Goal: Information Seeking & Learning: Learn about a topic

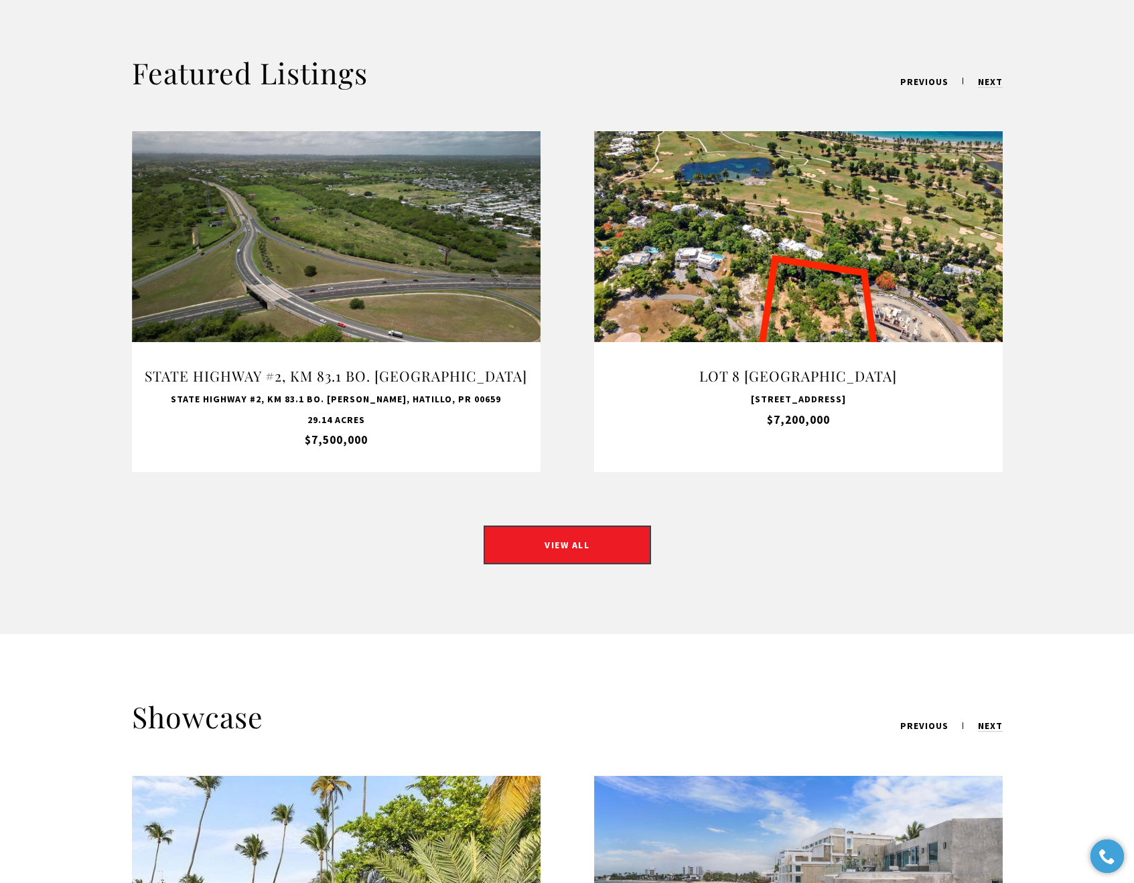
scroll to position [1446, 0]
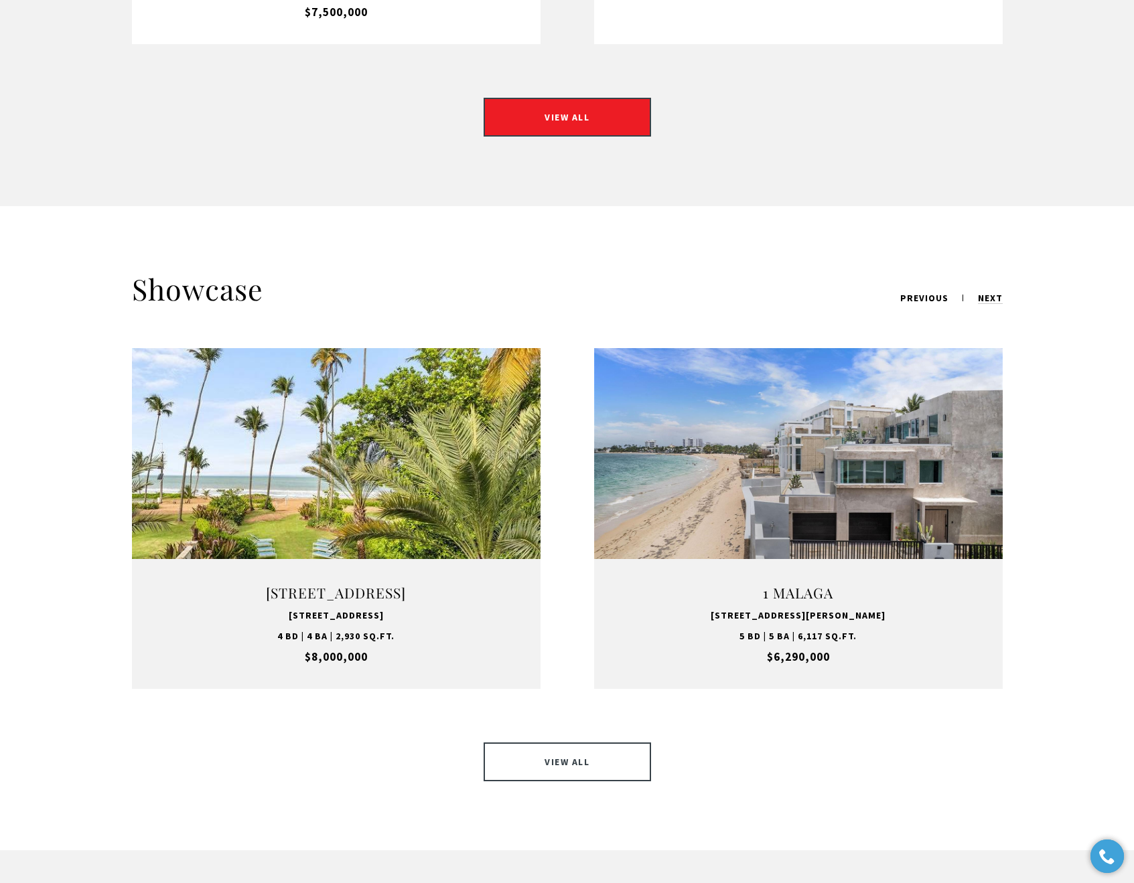
click at [568, 743] on link "VIEW ALL" at bounding box center [567, 762] width 167 height 39
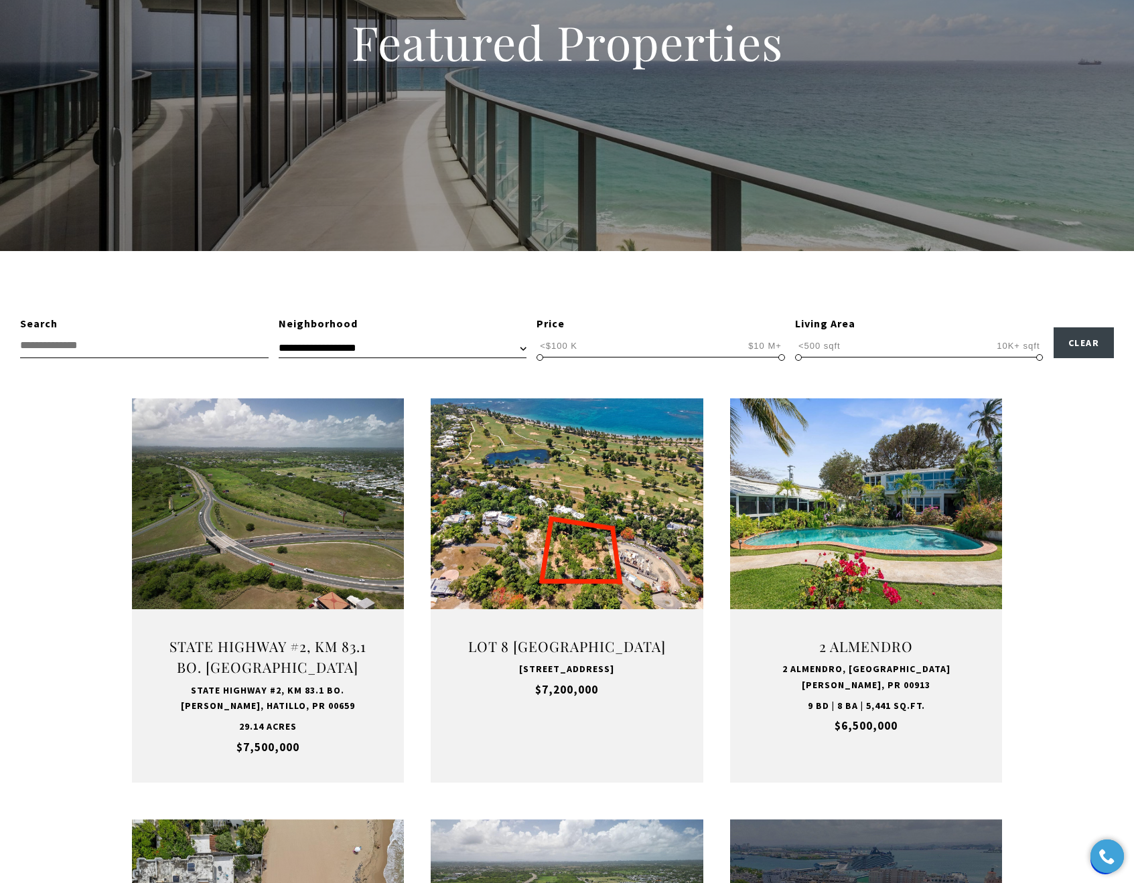
scroll to position [190, 0]
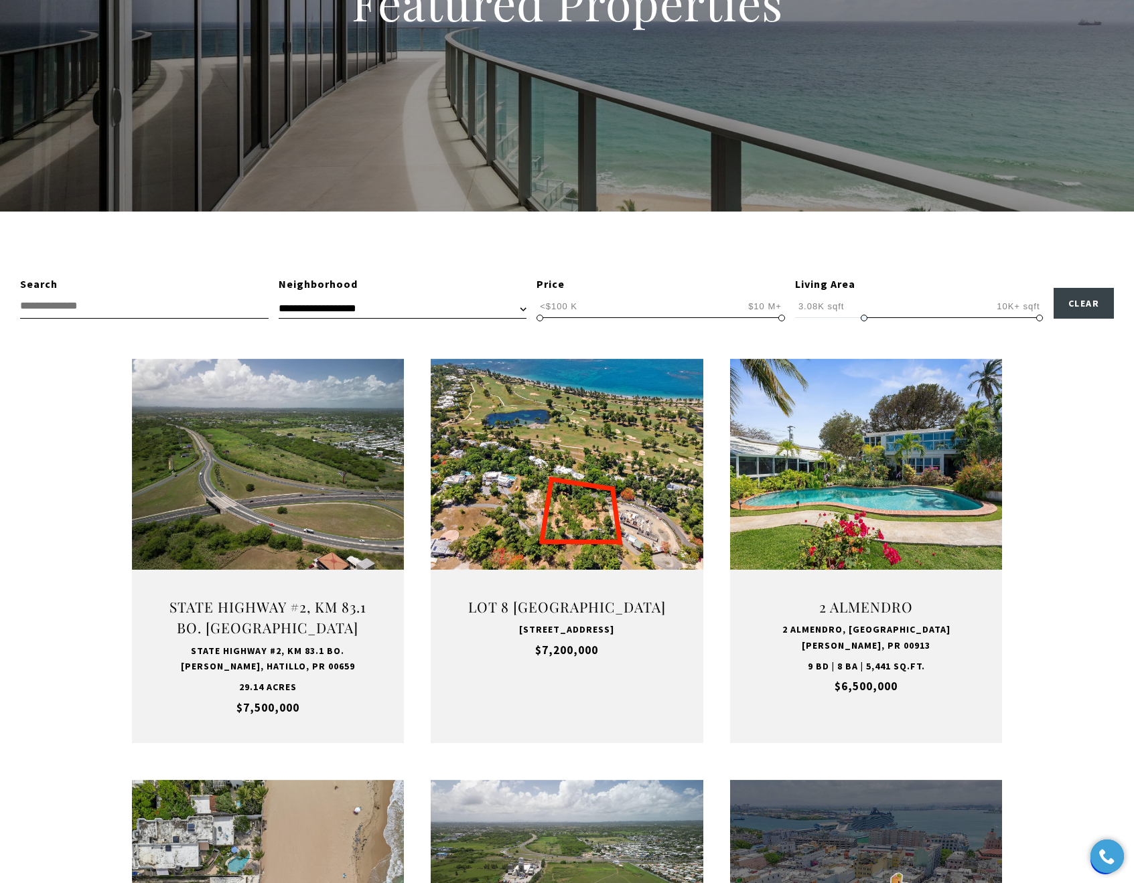
drag, startPoint x: 800, startPoint y: 317, endPoint x: 865, endPoint y: 317, distance: 65.6
click at [865, 317] on span at bounding box center [864, 318] width 7 height 7
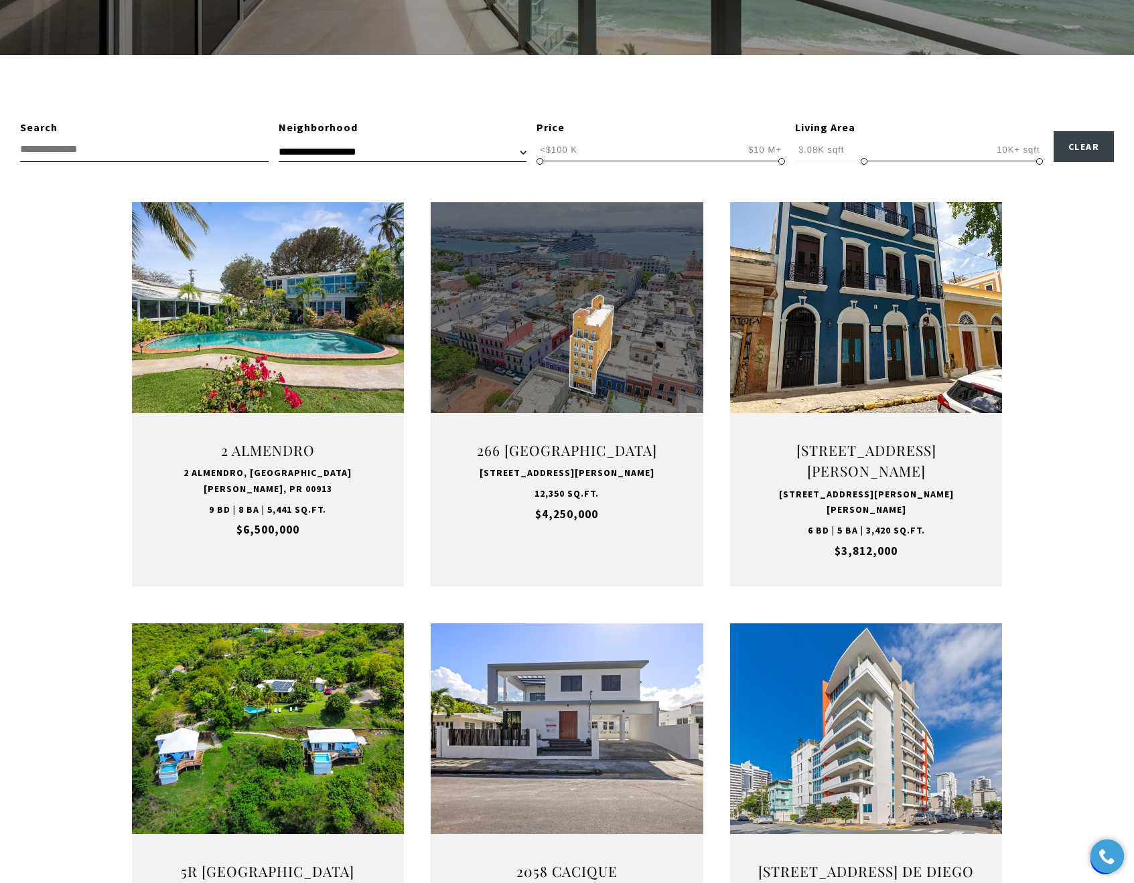
scroll to position [402, 0]
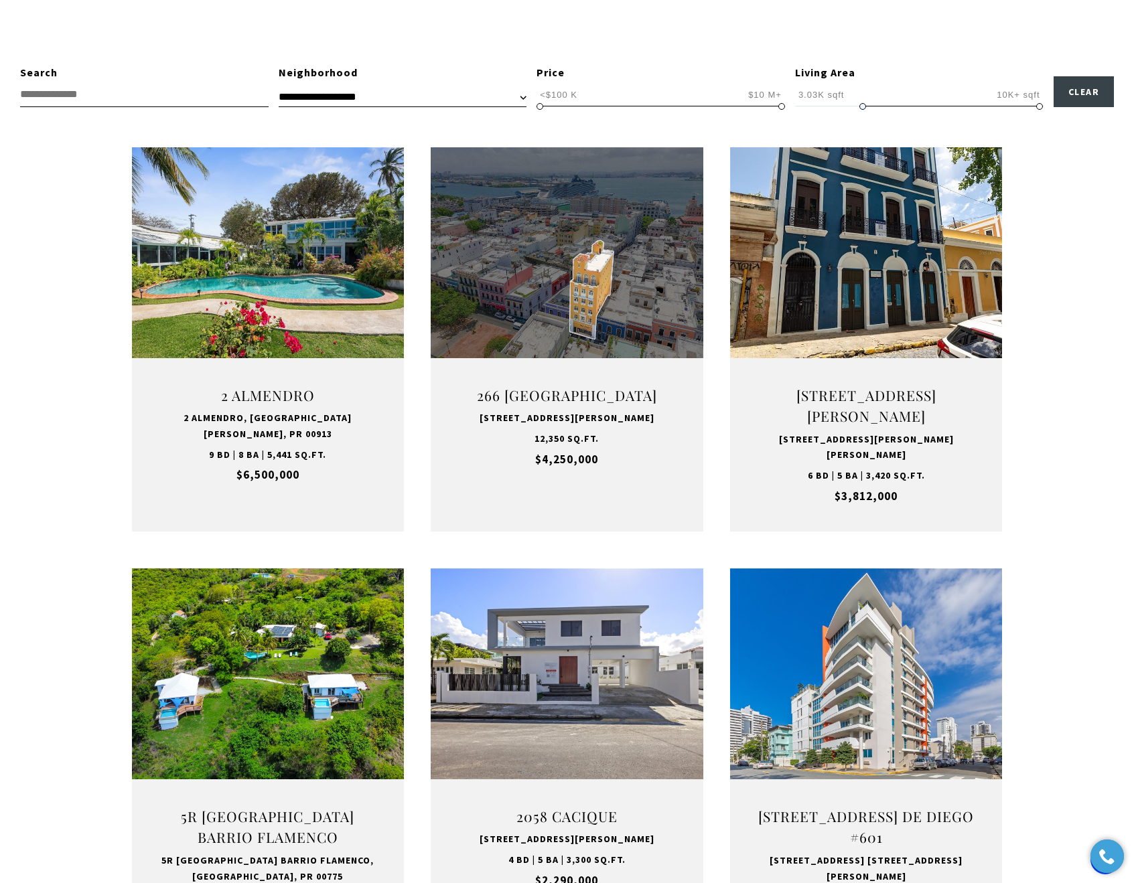
type input "**********"
click at [859, 106] on span at bounding box center [862, 106] width 7 height 7
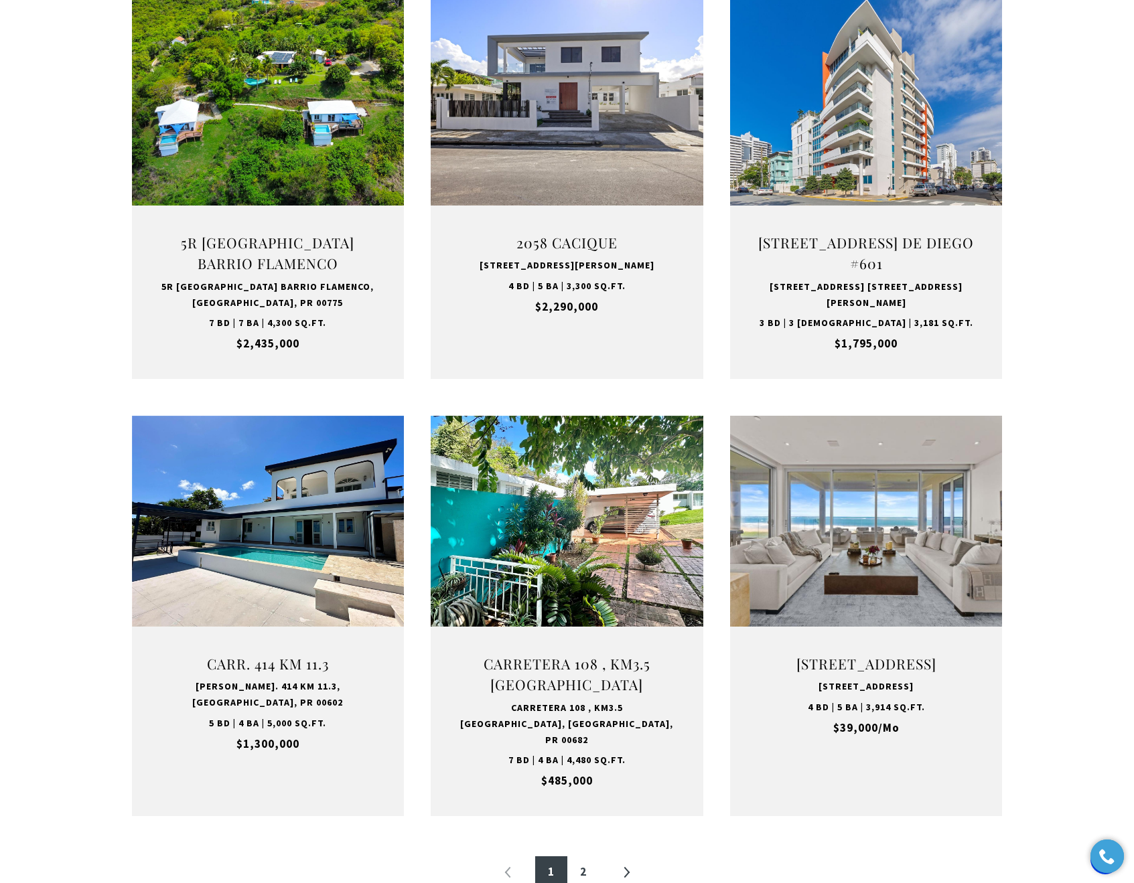
scroll to position [1096, 0]
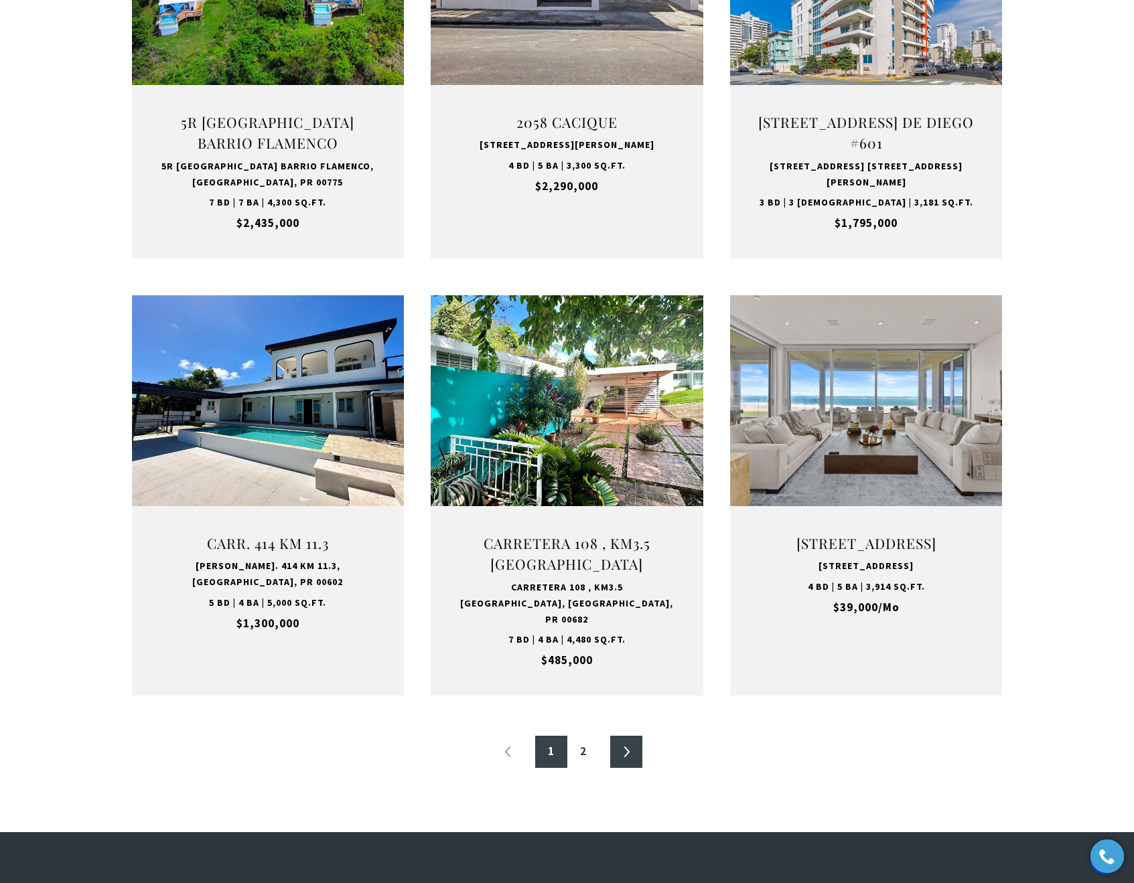
click at [627, 736] on link "»" at bounding box center [626, 752] width 32 height 32
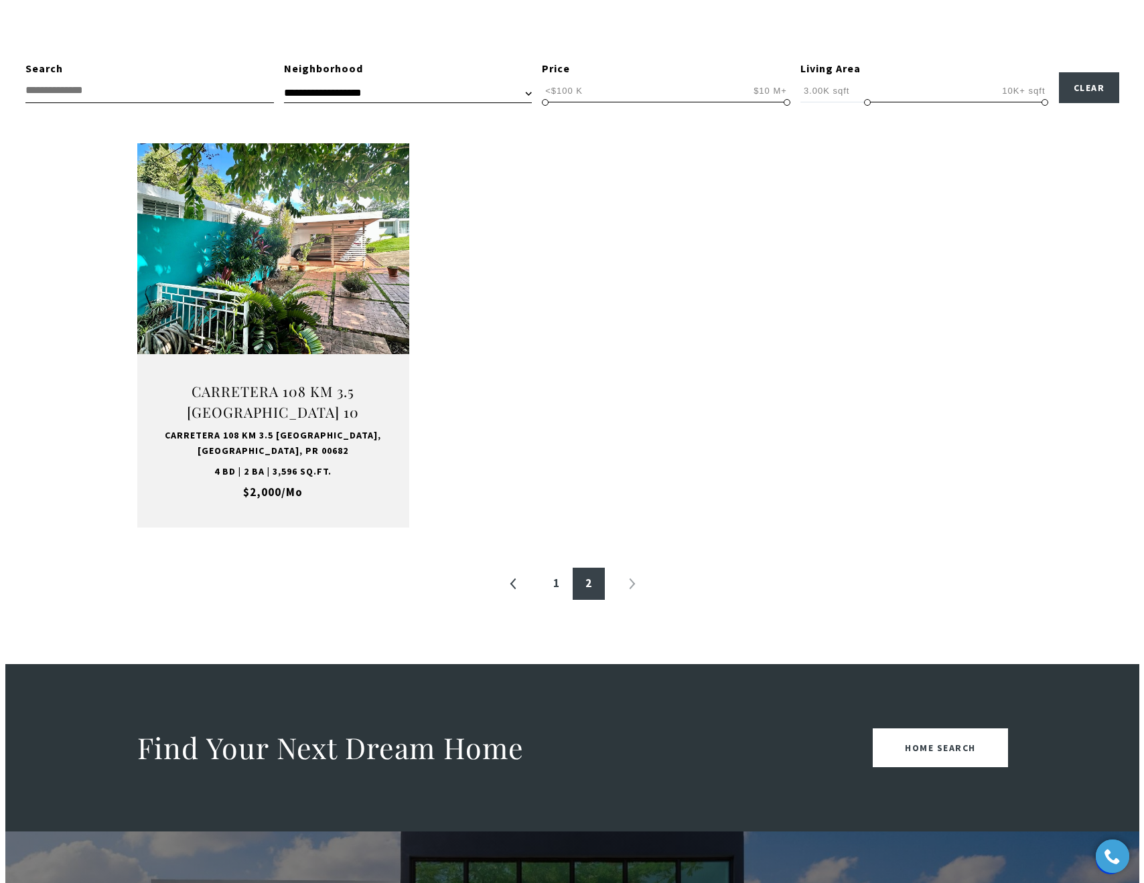
scroll to position [402, 0]
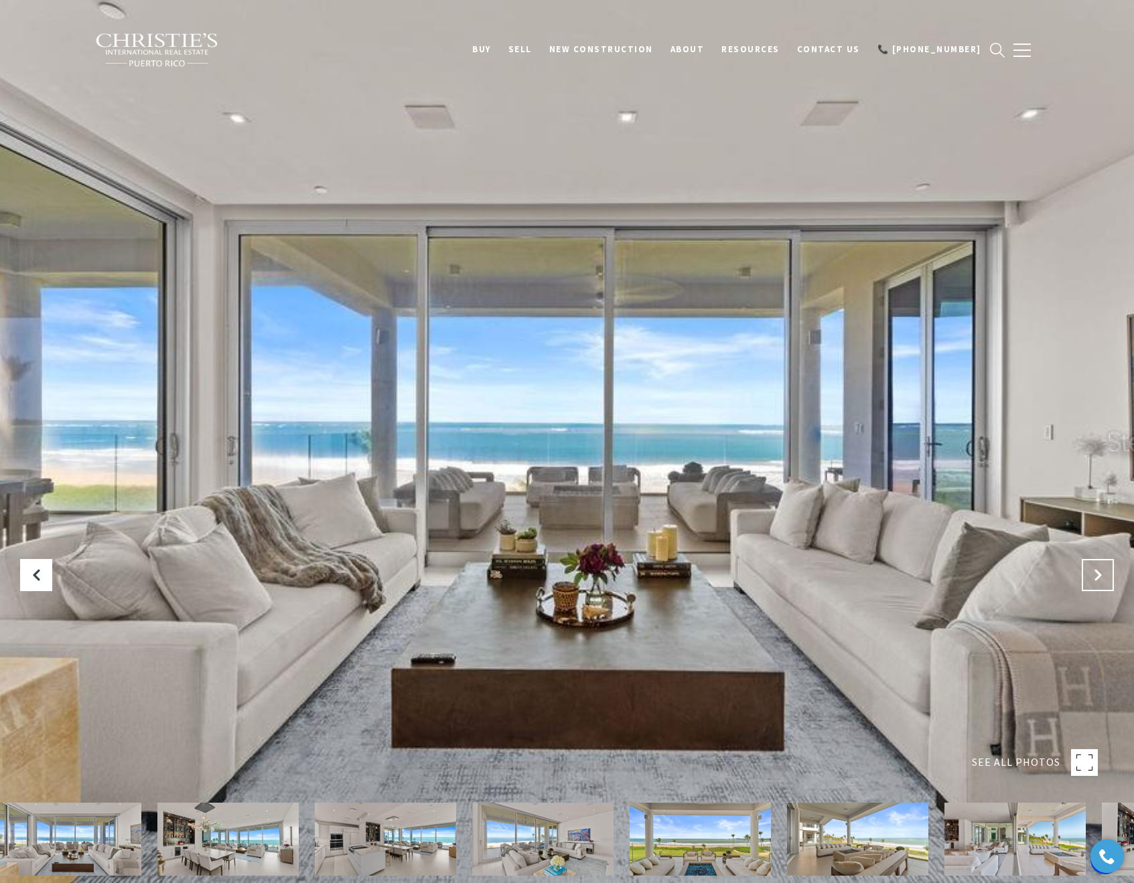
click at [1106, 577] on button "Next Slide" at bounding box center [1098, 575] width 32 height 32
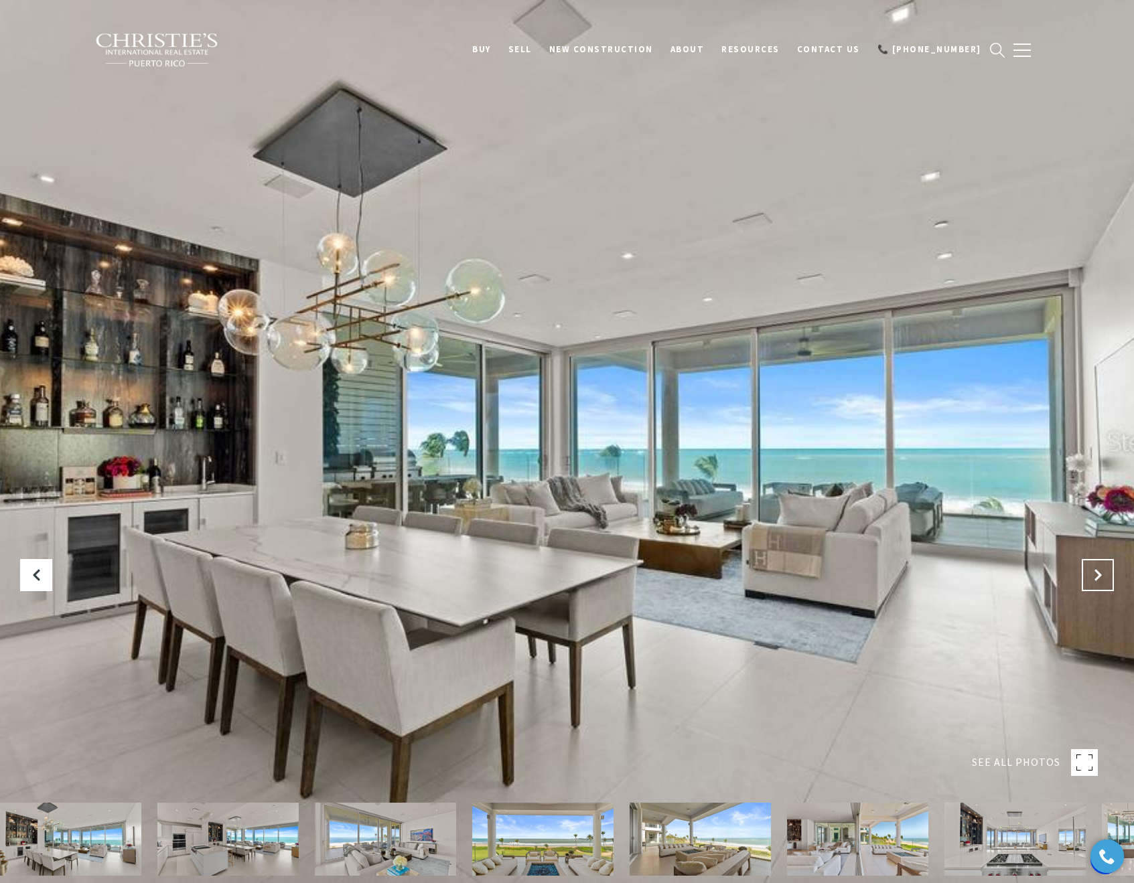
click at [1106, 577] on button "Next Slide" at bounding box center [1098, 575] width 32 height 32
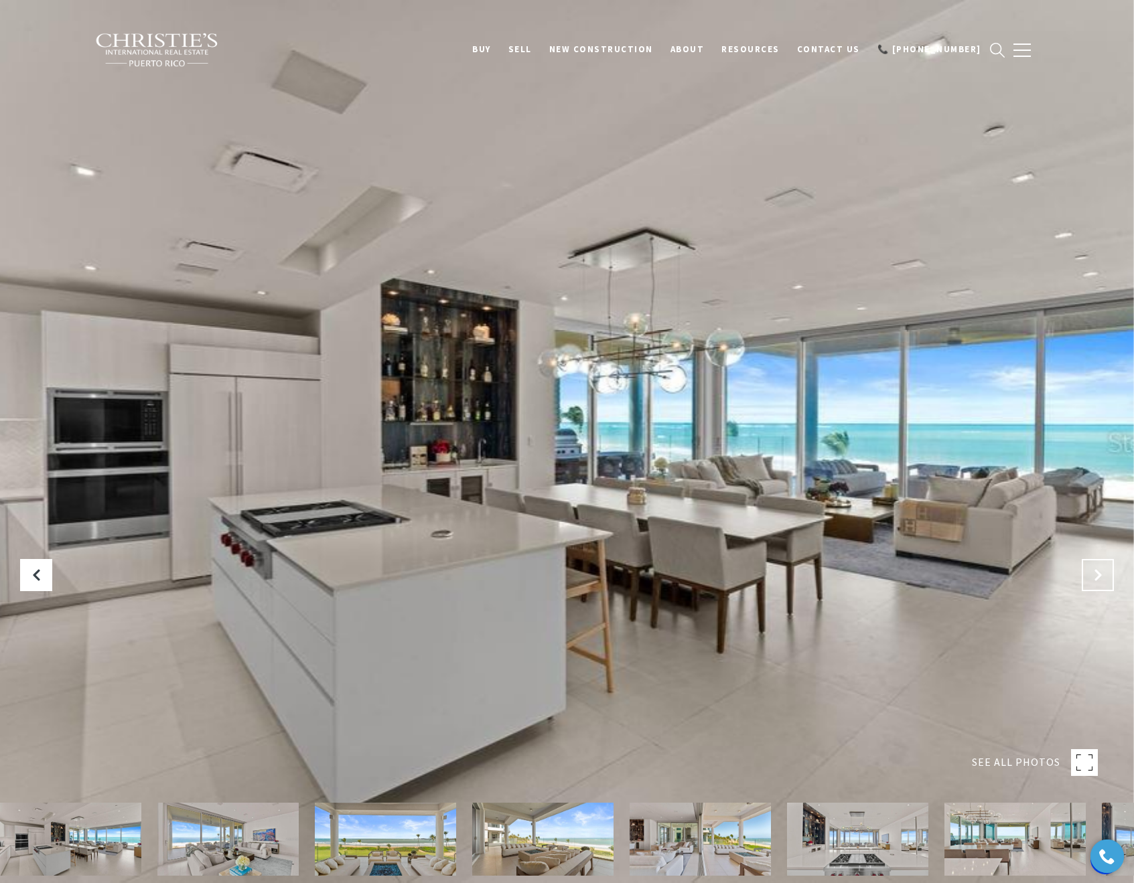
click at [1106, 577] on button "Next Slide" at bounding box center [1098, 575] width 32 height 32
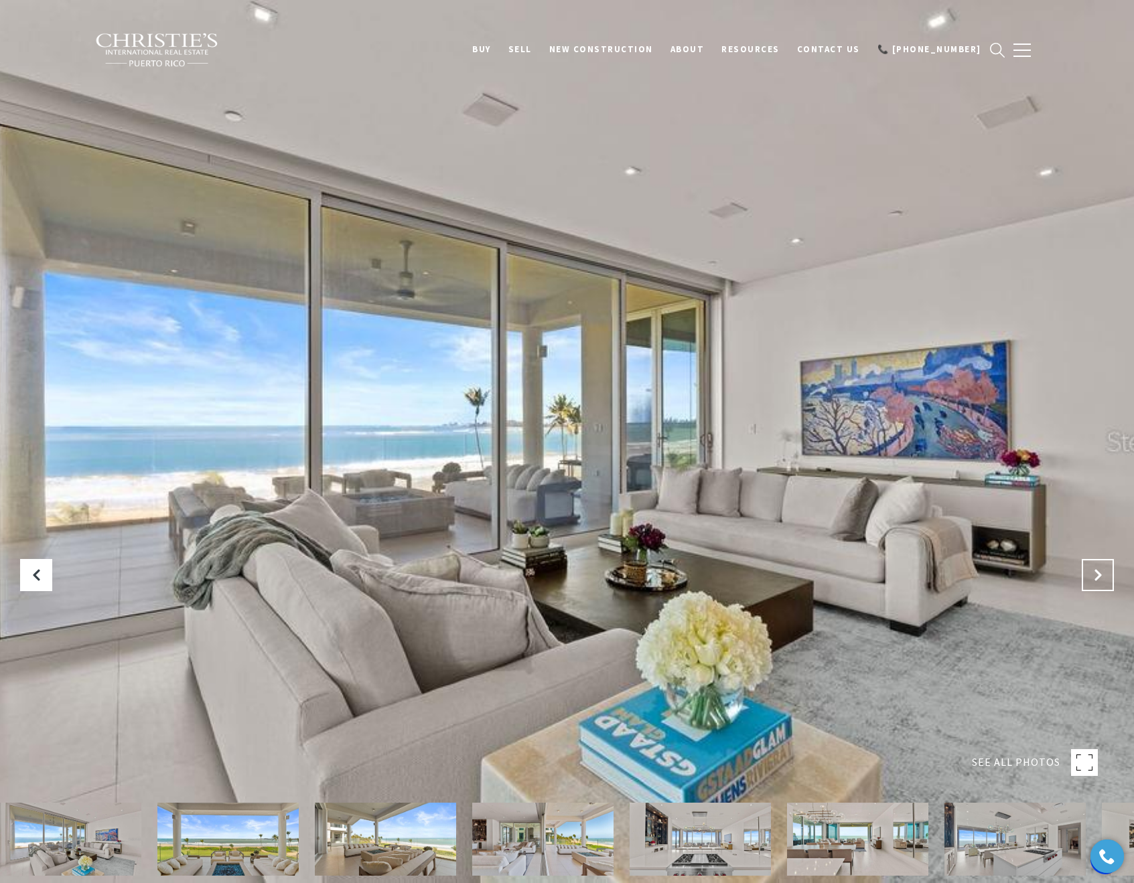
click at [1106, 577] on button "Next Slide" at bounding box center [1098, 575] width 32 height 32
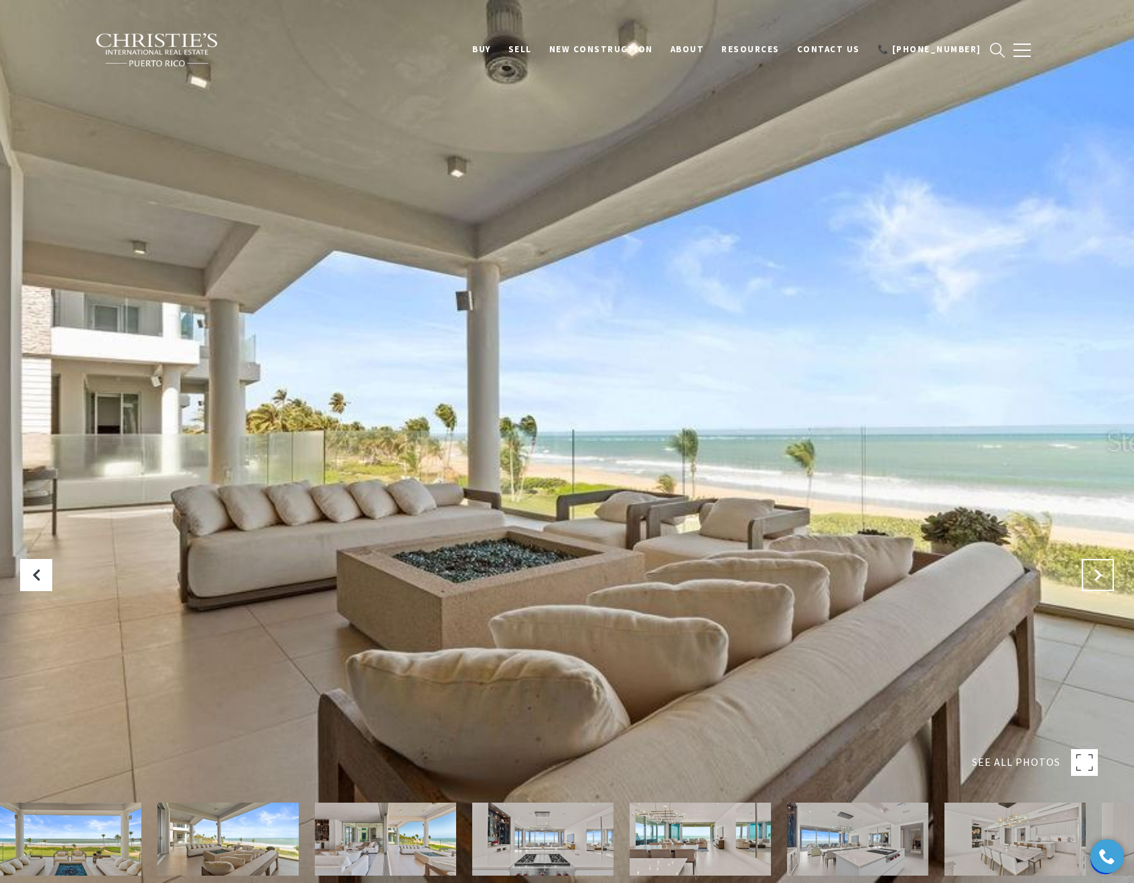
click at [1105, 577] on button "Next Slide" at bounding box center [1098, 575] width 32 height 32
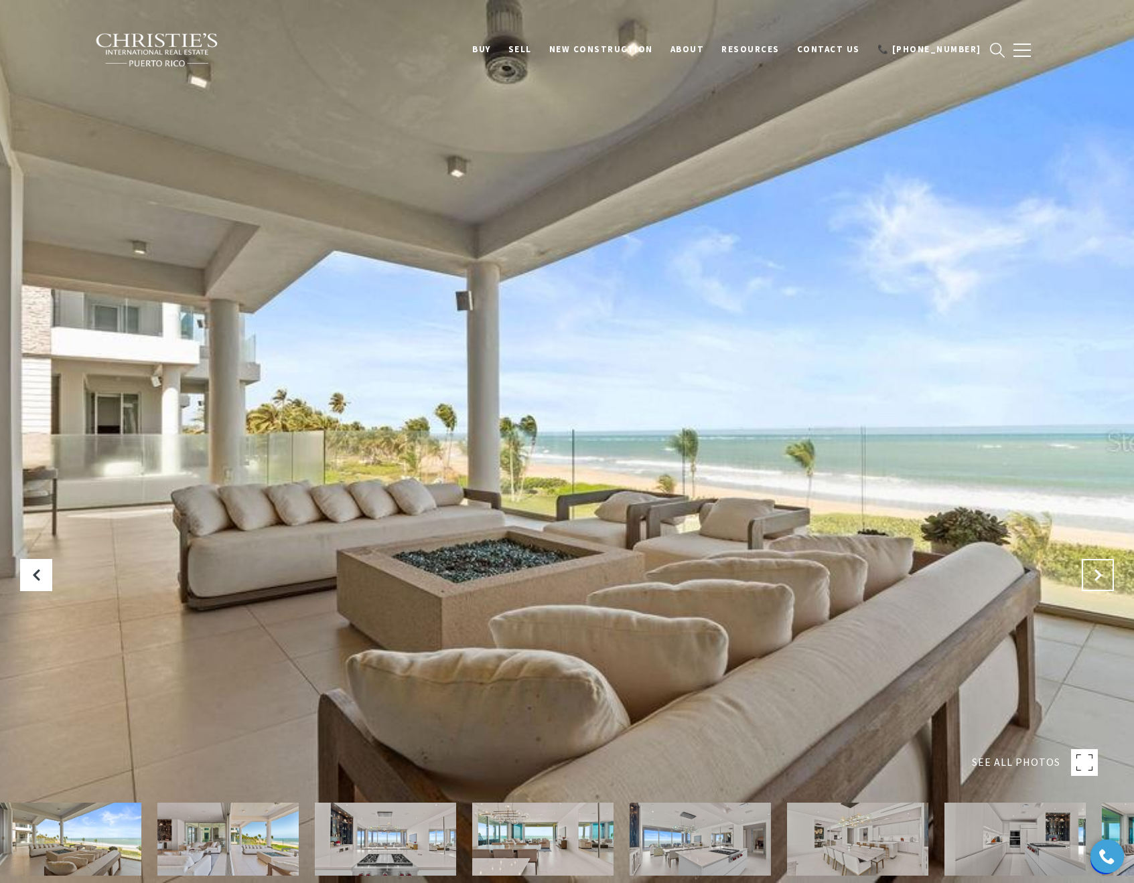
click at [1104, 576] on button "Next Slide" at bounding box center [1098, 575] width 32 height 32
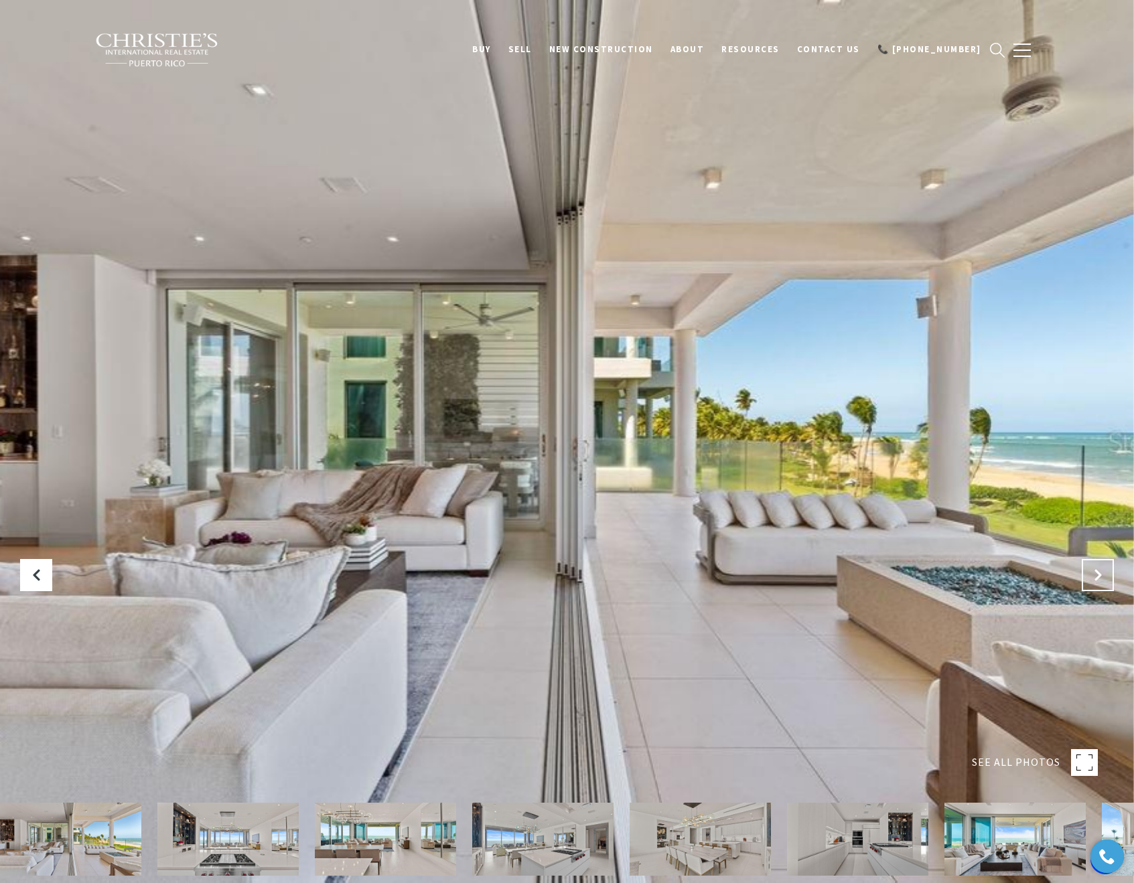
click at [1104, 576] on button "Next Slide" at bounding box center [1098, 575] width 32 height 32
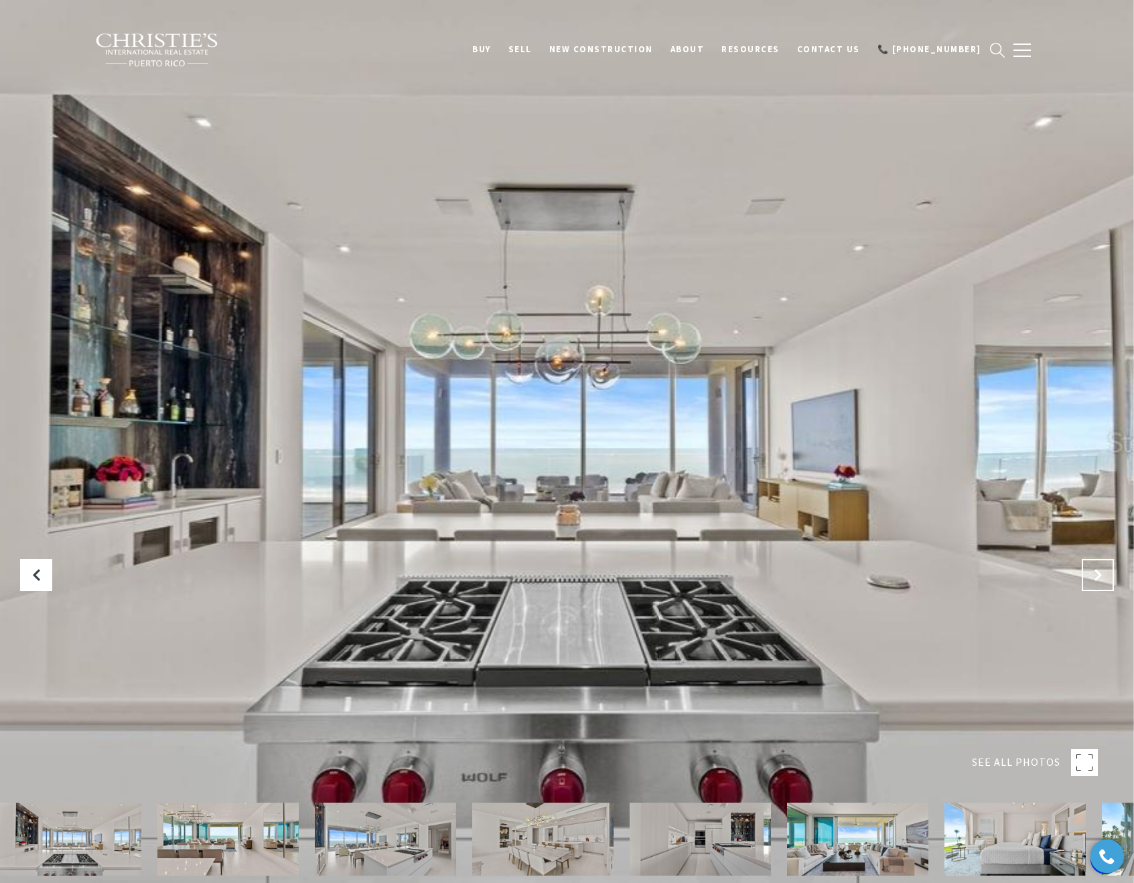
click at [1104, 576] on button "Next Slide" at bounding box center [1098, 575] width 32 height 32
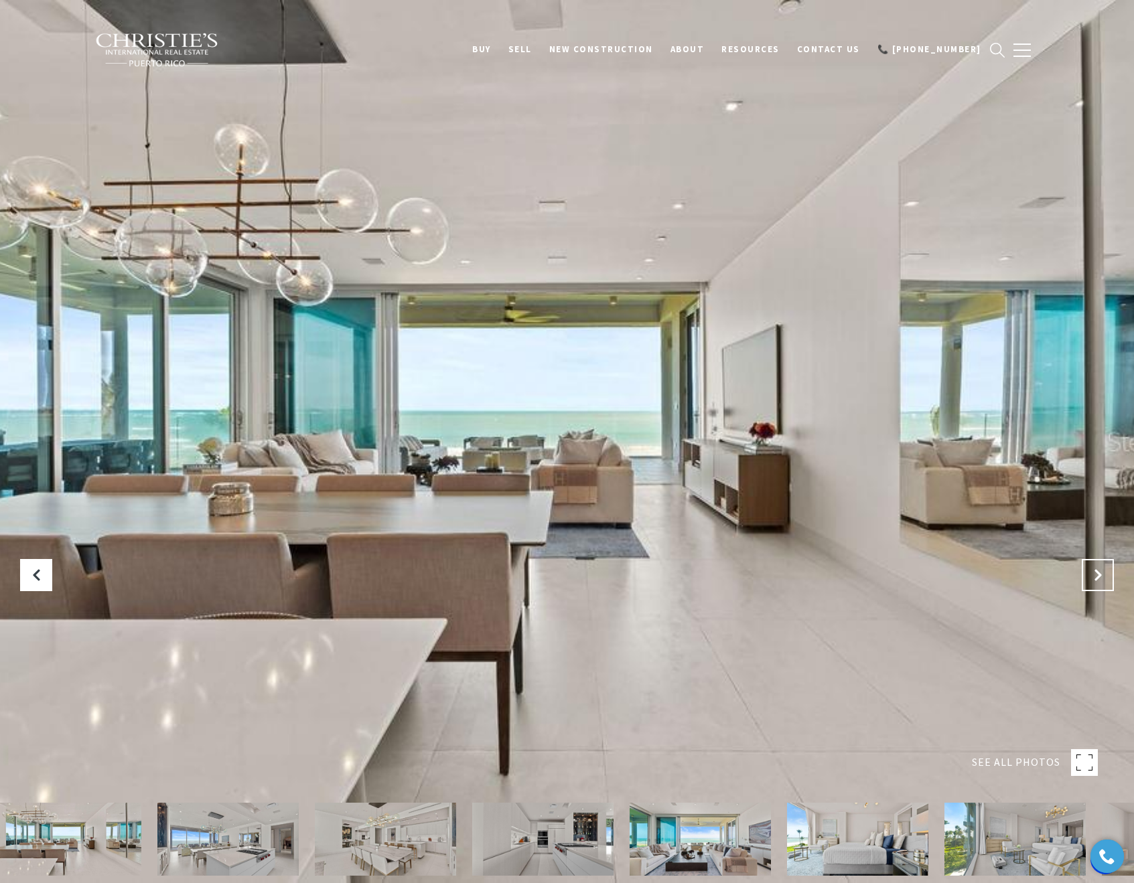
click at [1104, 576] on button "Next Slide" at bounding box center [1098, 575] width 32 height 32
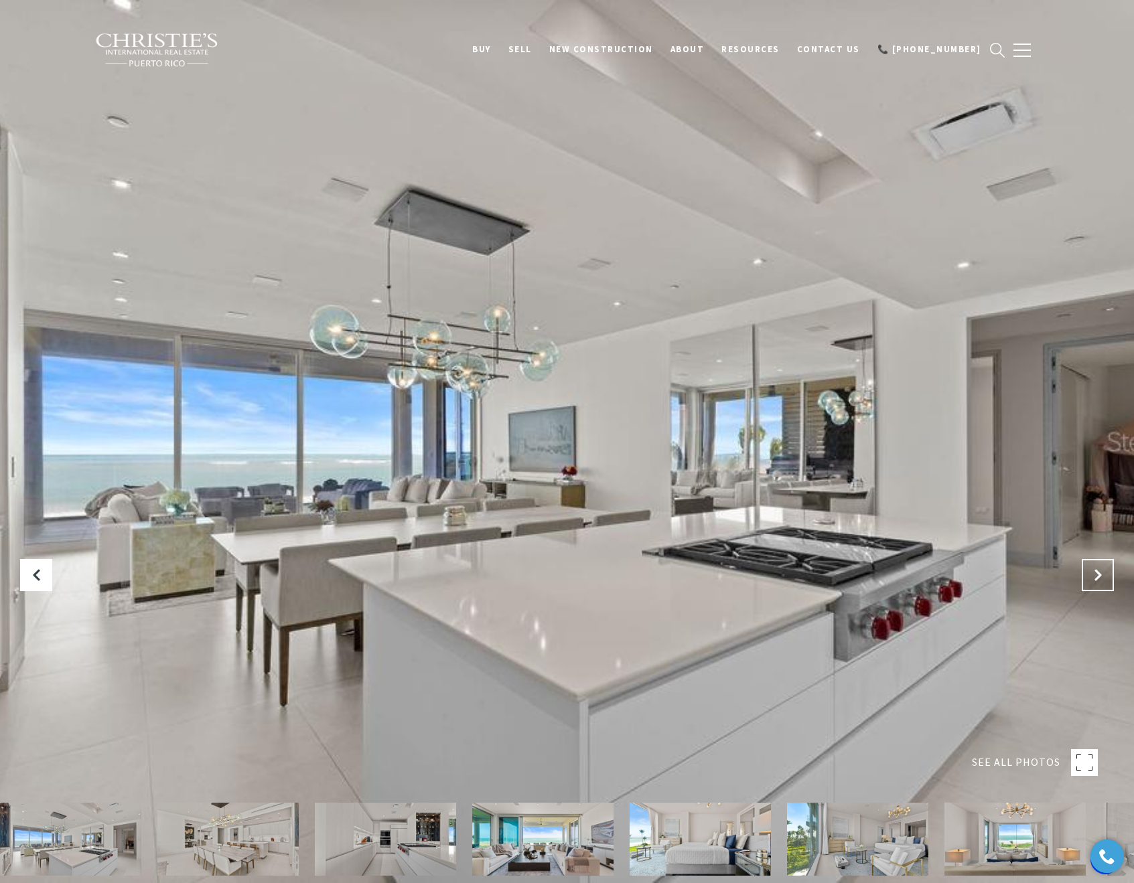
click at [1104, 576] on button "Next Slide" at bounding box center [1098, 575] width 32 height 32
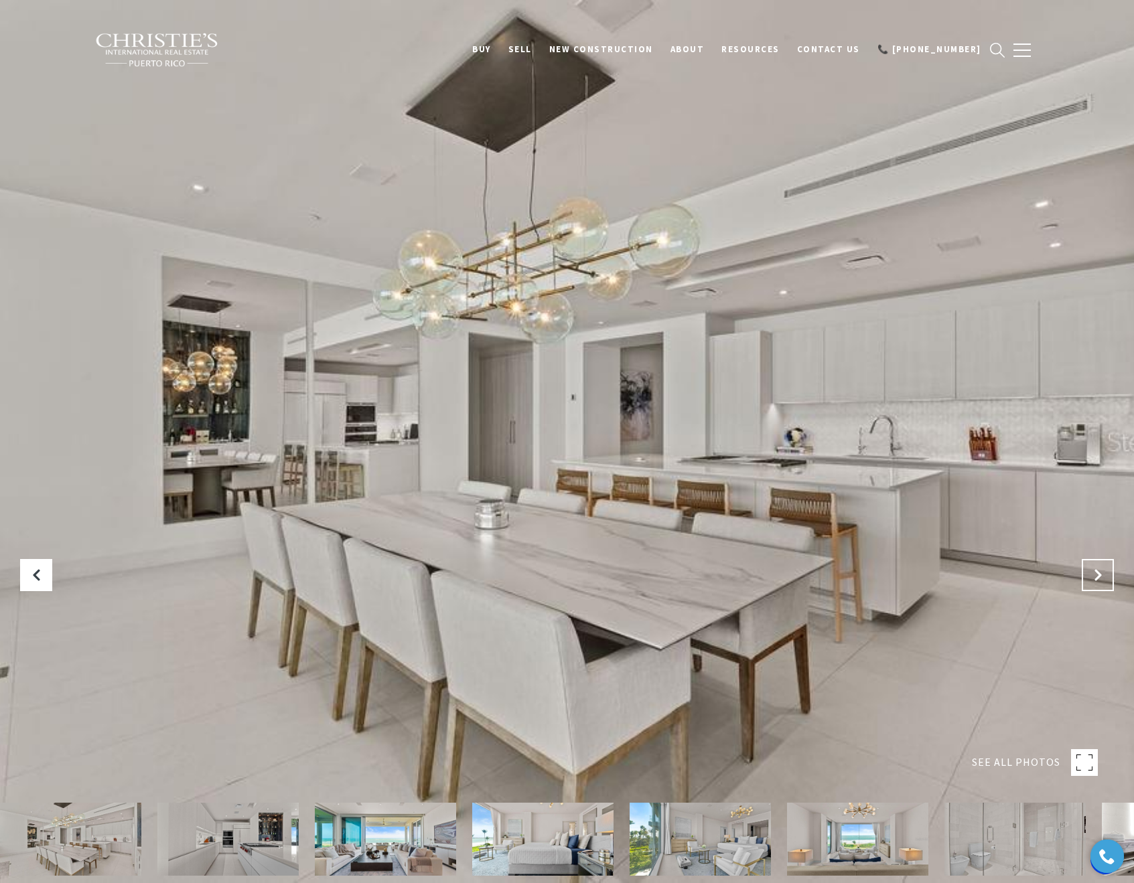
click at [1104, 576] on button "Next Slide" at bounding box center [1098, 575] width 32 height 32
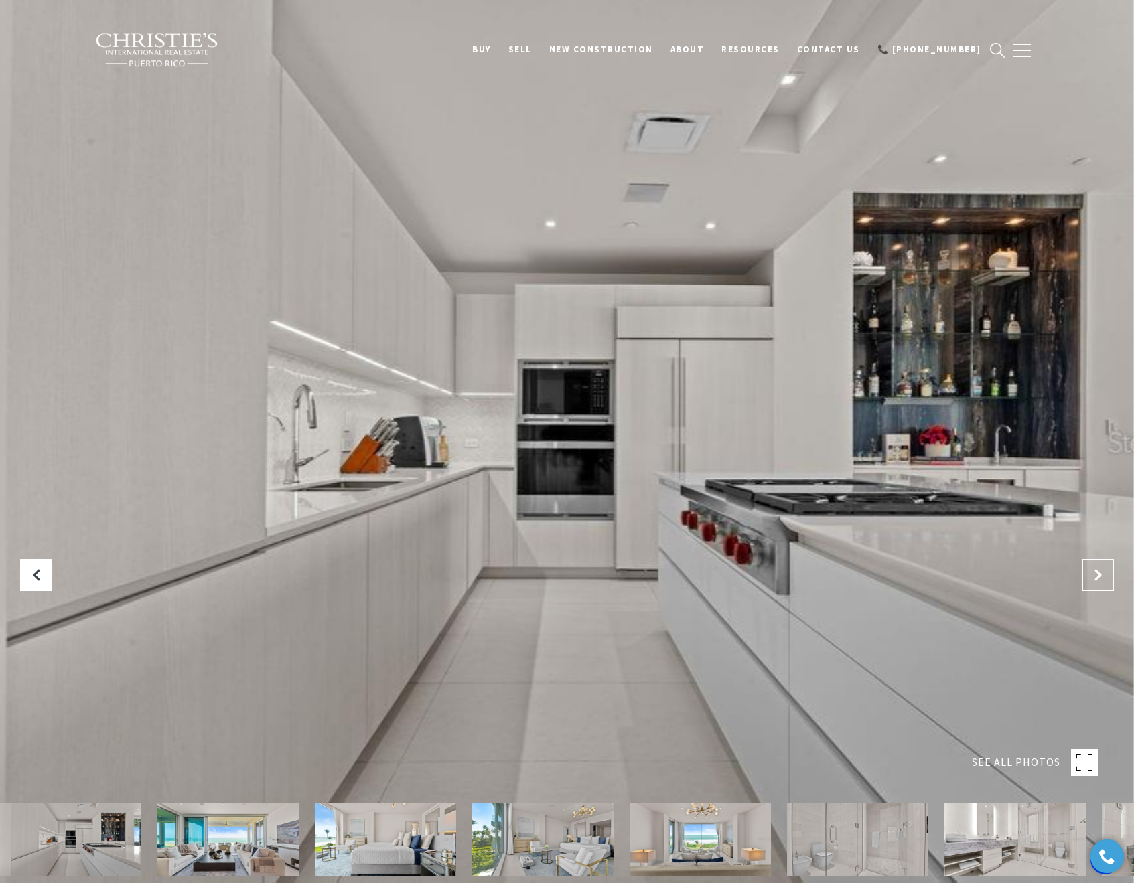
click at [1104, 576] on button "Next Slide" at bounding box center [1098, 575] width 32 height 32
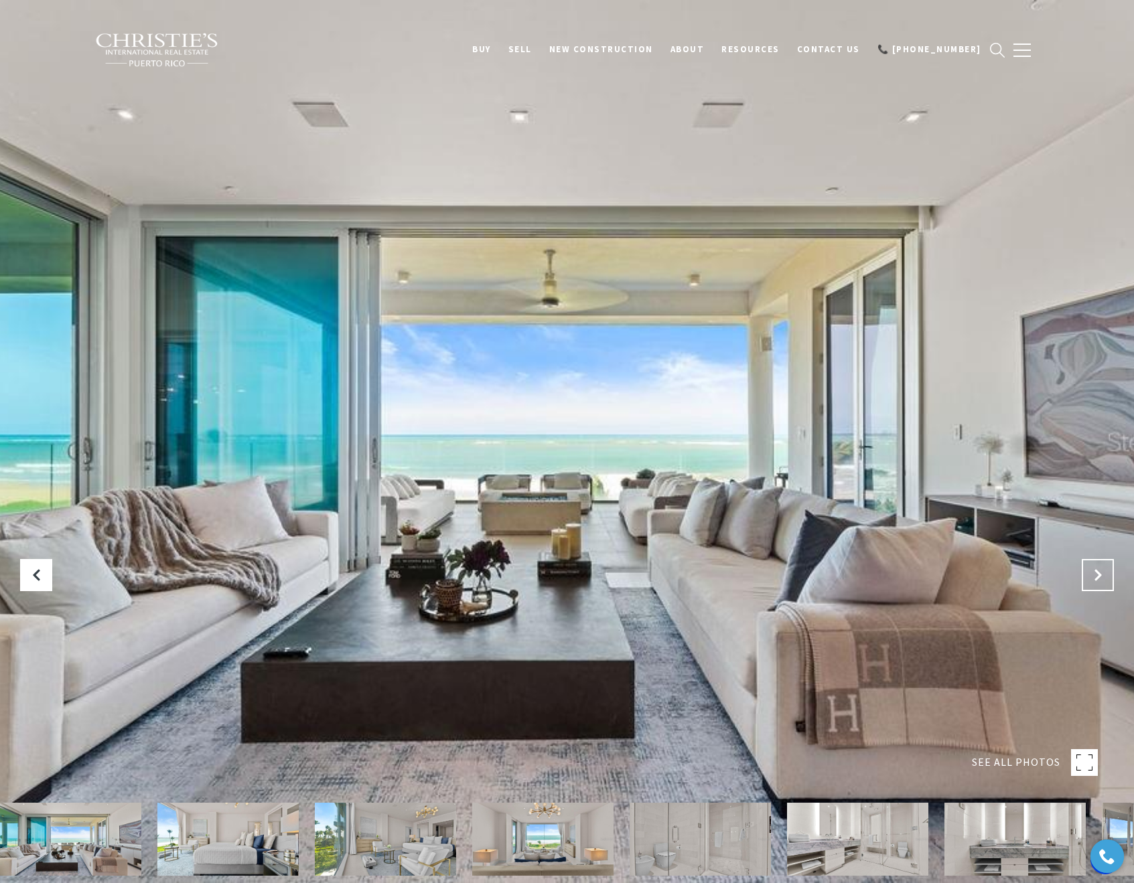
click at [1104, 576] on button "Next Slide" at bounding box center [1098, 575] width 32 height 32
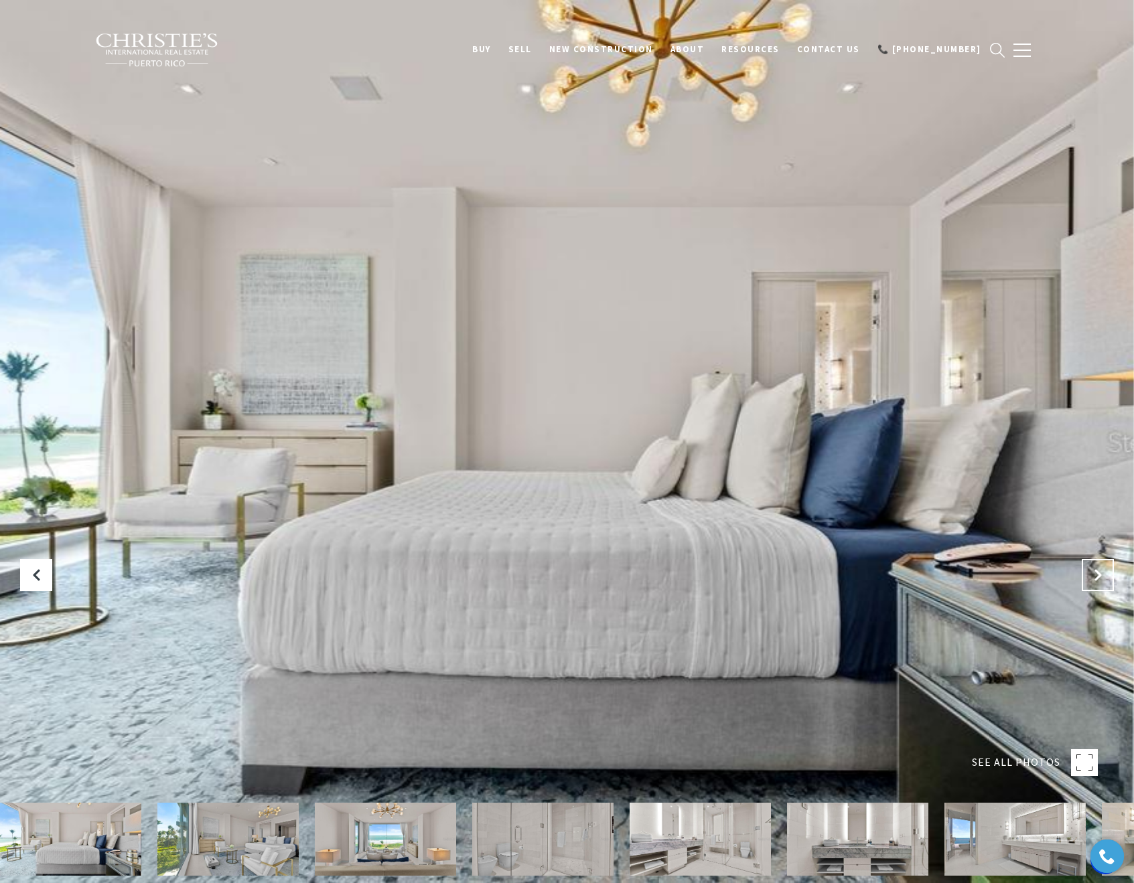
click at [1104, 576] on button "Next Slide" at bounding box center [1098, 575] width 32 height 32
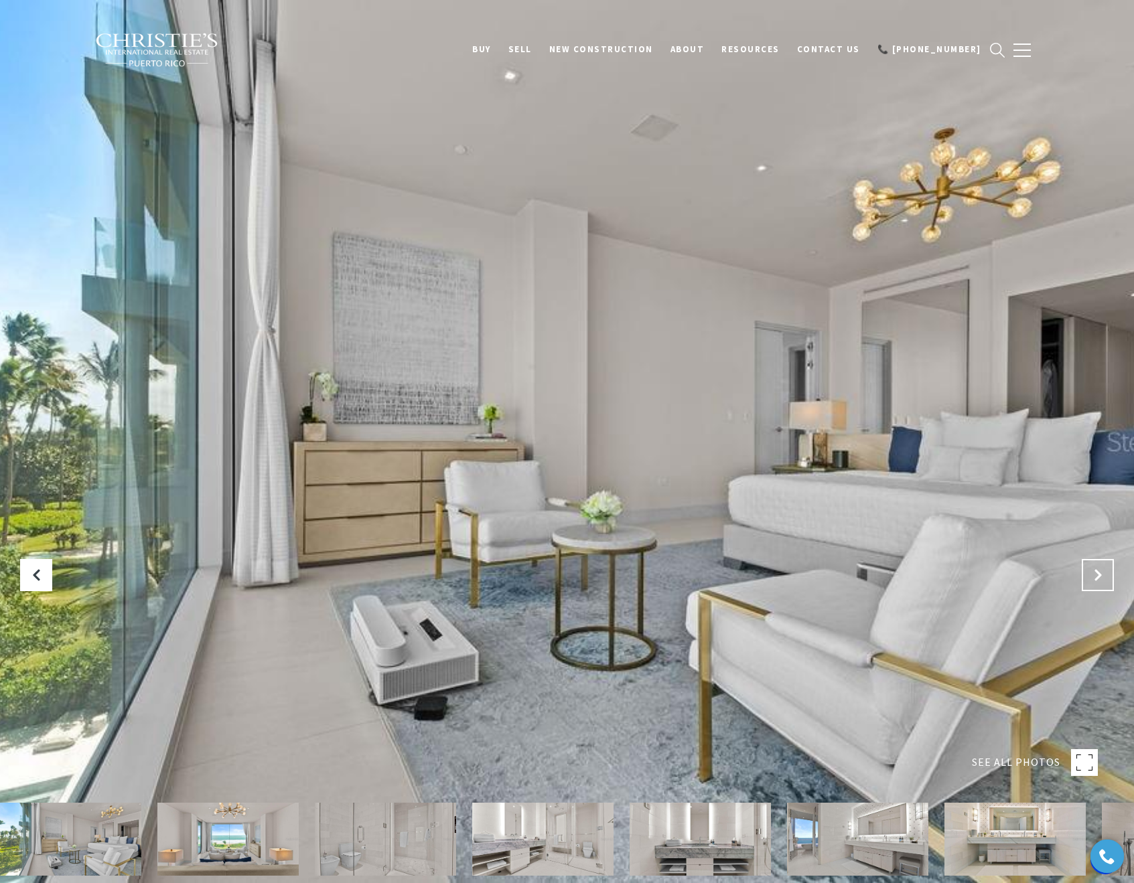
click at [1104, 576] on button "Next Slide" at bounding box center [1098, 575] width 32 height 32
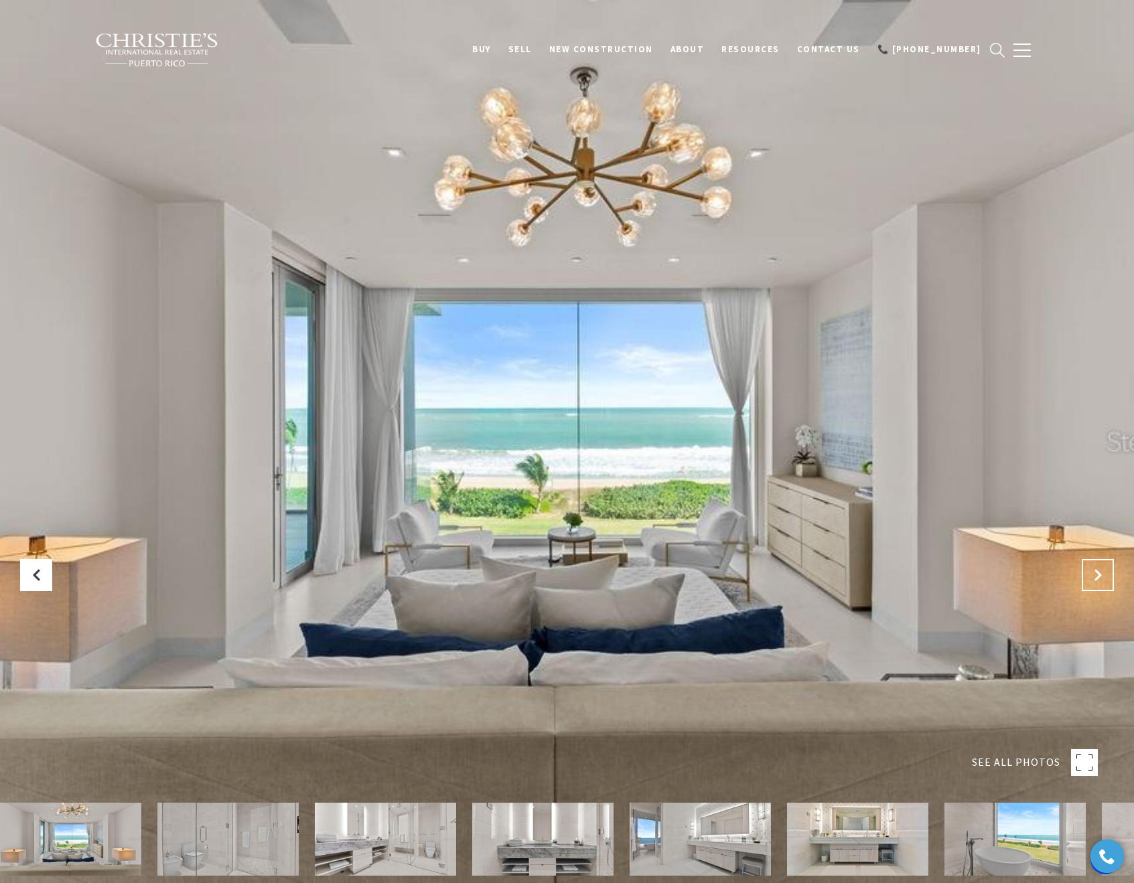
click at [1104, 576] on button "Next Slide" at bounding box center [1098, 575] width 32 height 32
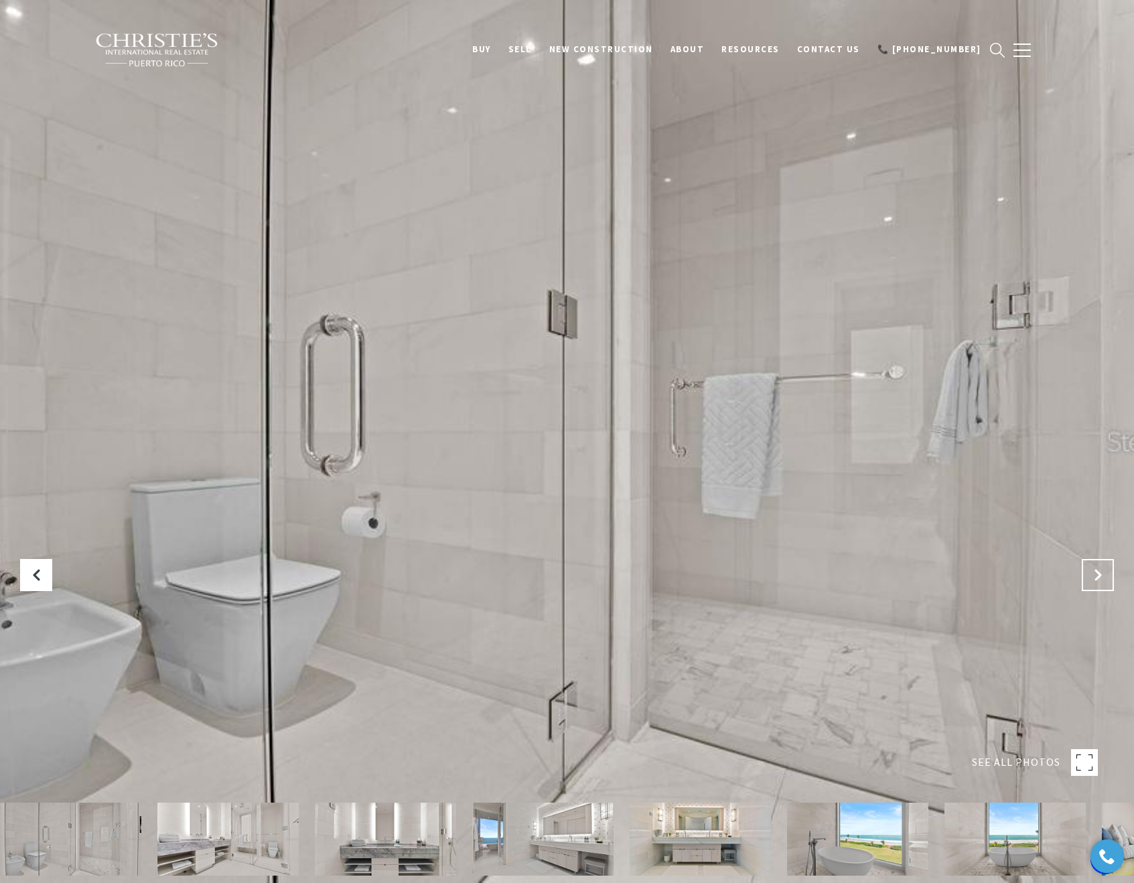
click at [1104, 576] on button "Next Slide" at bounding box center [1098, 575] width 32 height 32
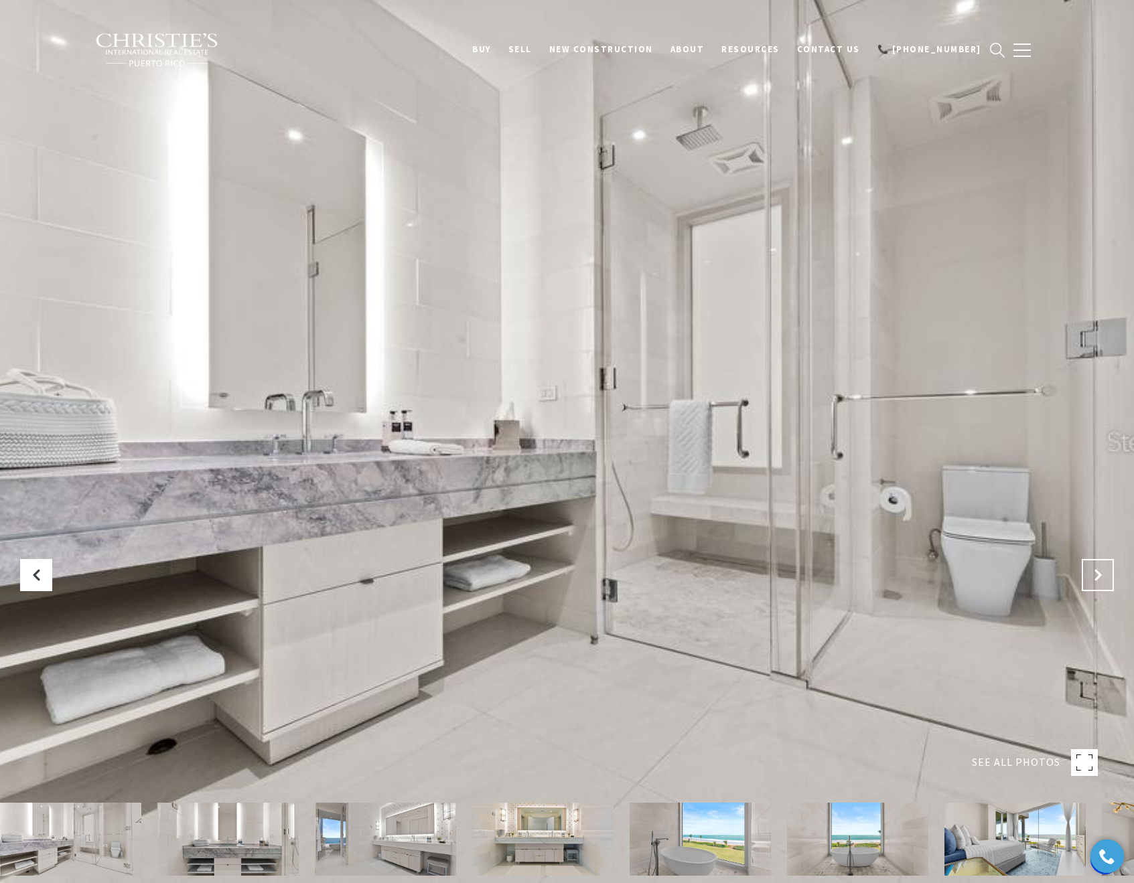
click at [1104, 576] on button "Next Slide" at bounding box center [1098, 575] width 32 height 32
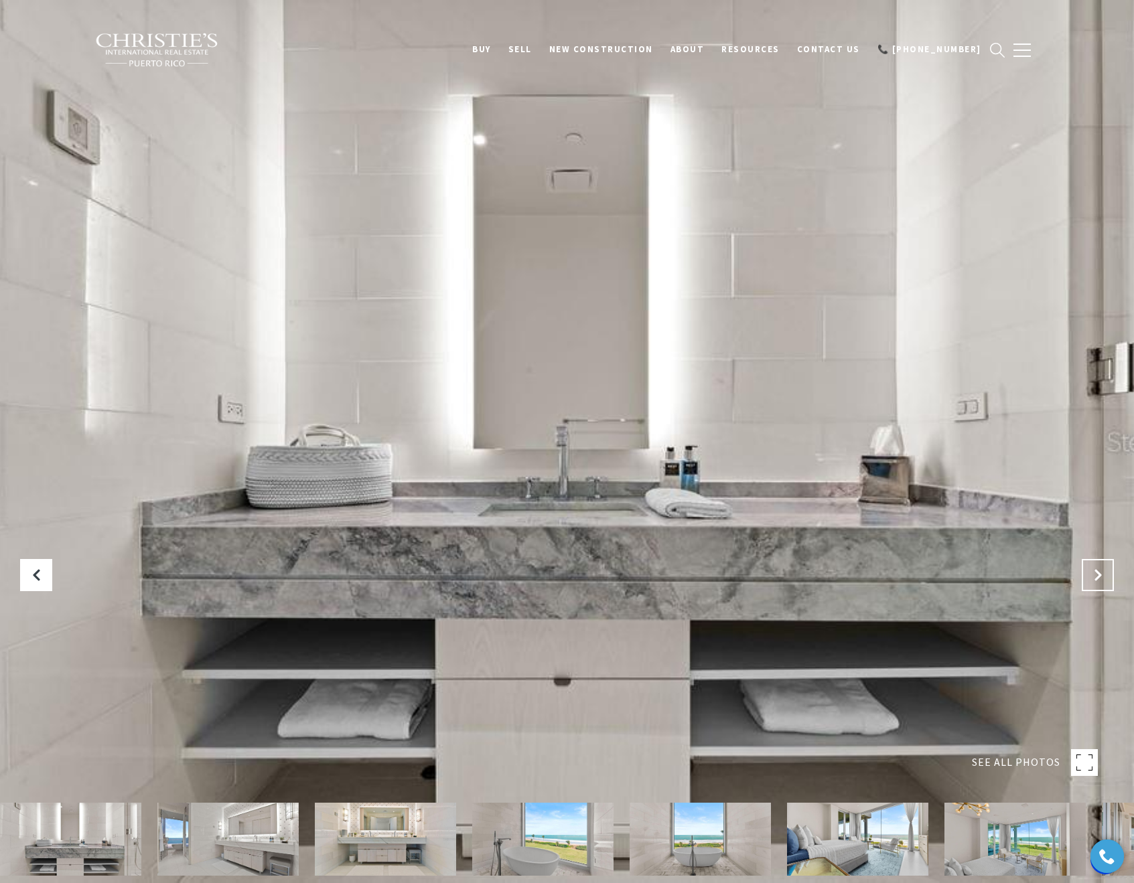
click at [1104, 576] on button "Next Slide" at bounding box center [1098, 575] width 32 height 32
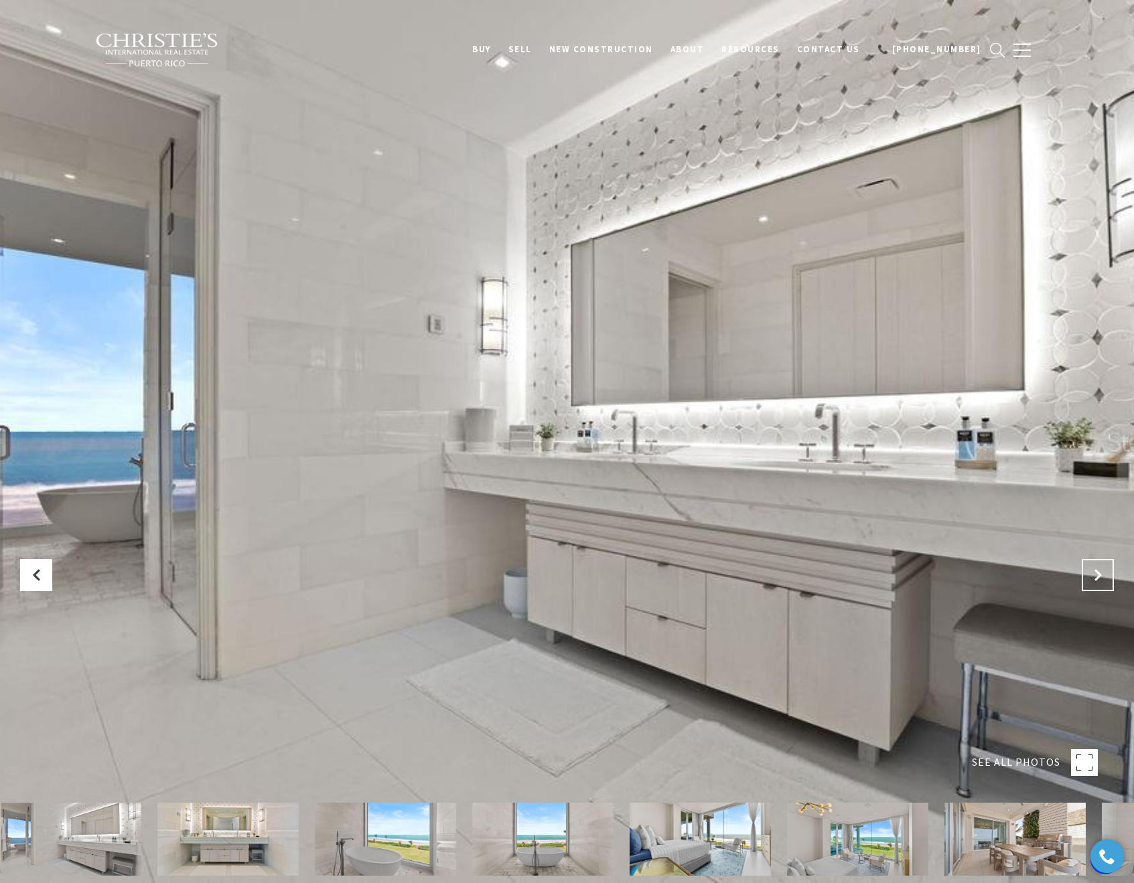
click at [1104, 576] on button "Next Slide" at bounding box center [1098, 575] width 32 height 32
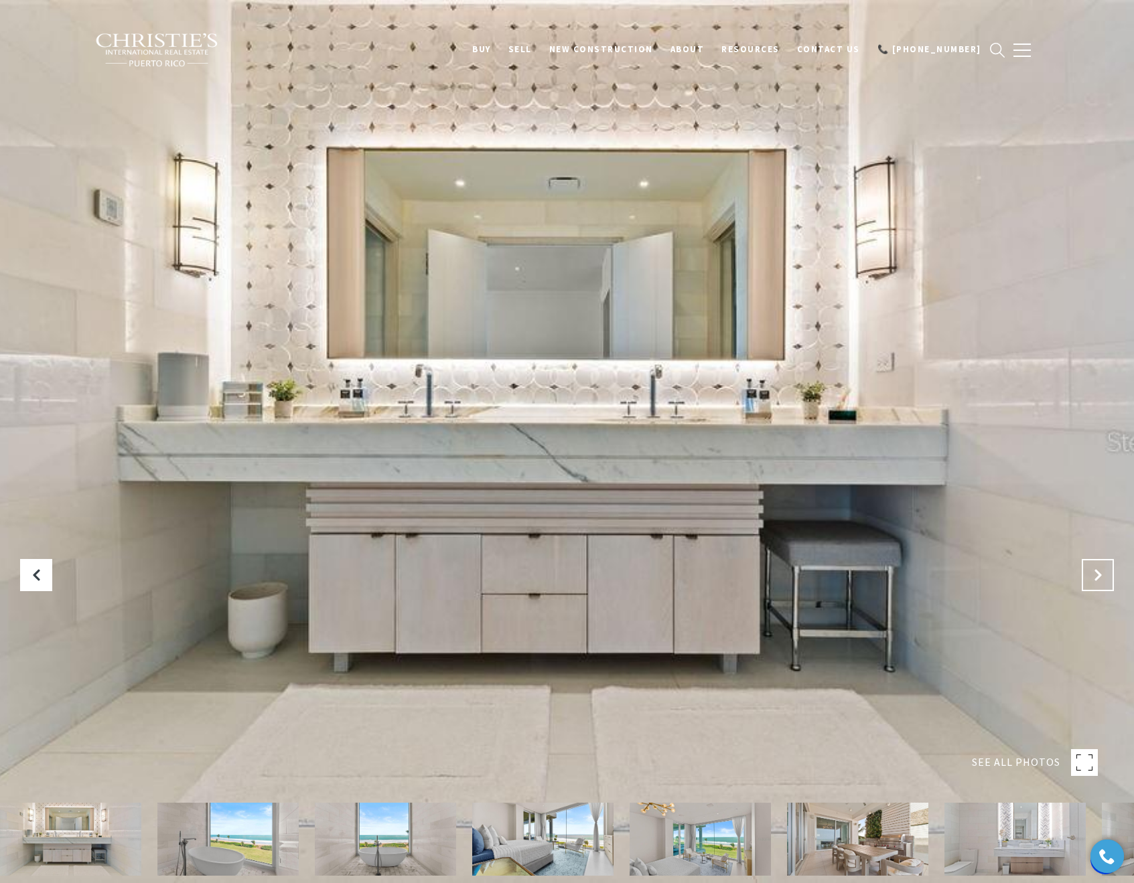
click at [1104, 576] on button "Next Slide" at bounding box center [1098, 575] width 32 height 32
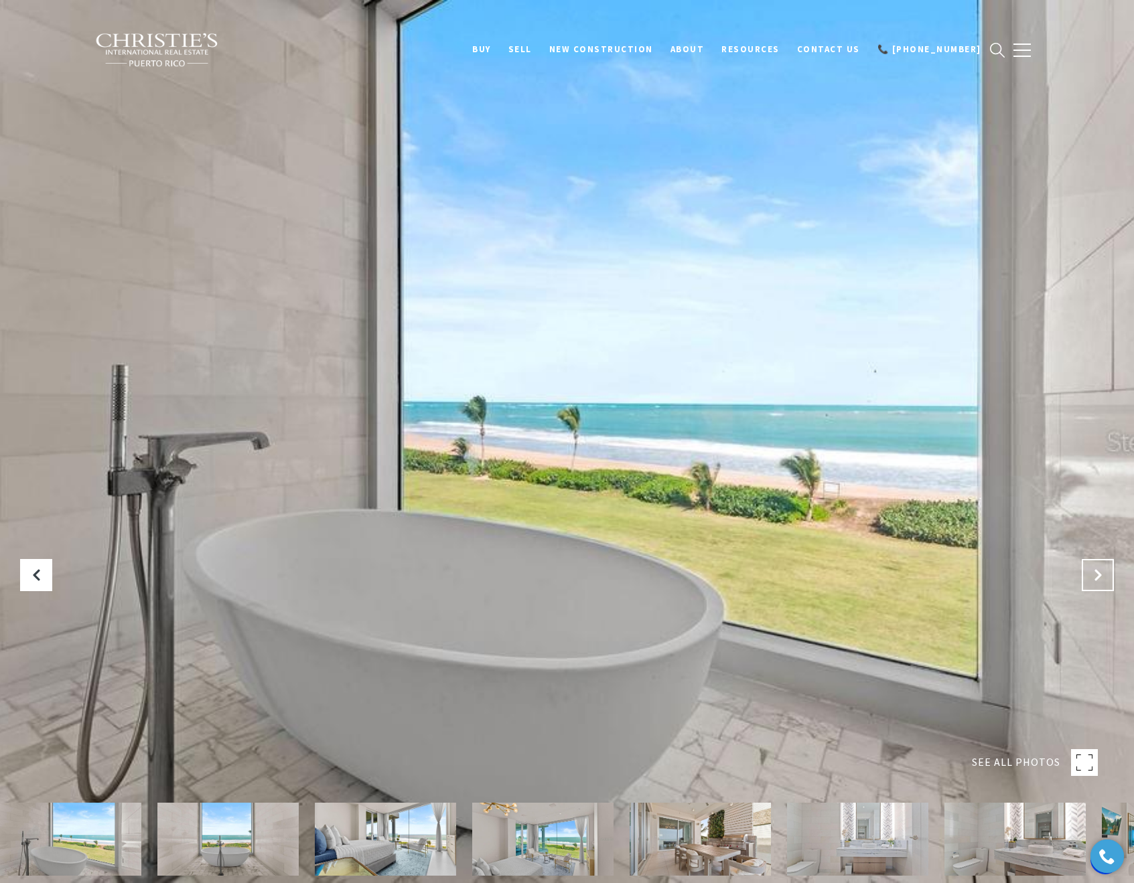
click at [1104, 576] on button "Next Slide" at bounding box center [1098, 575] width 32 height 32
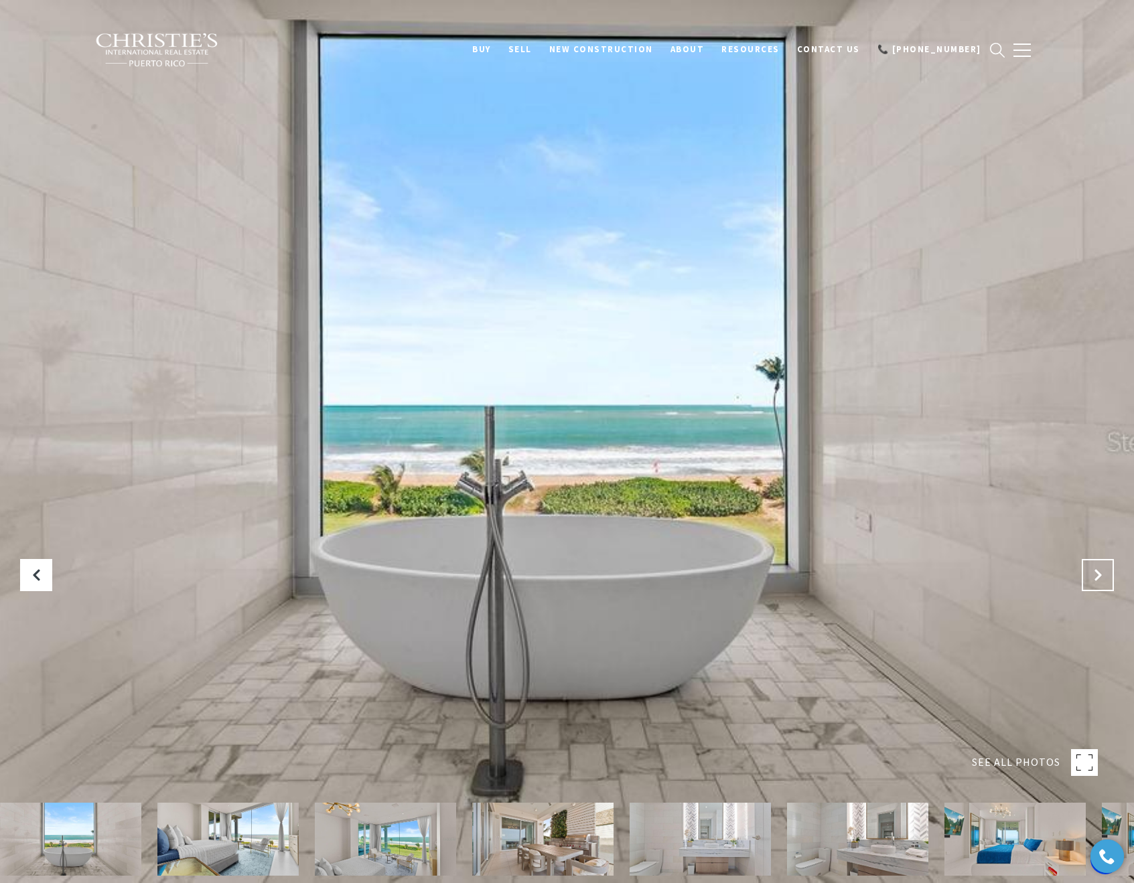
click at [1104, 576] on button "Next Slide" at bounding box center [1098, 575] width 32 height 32
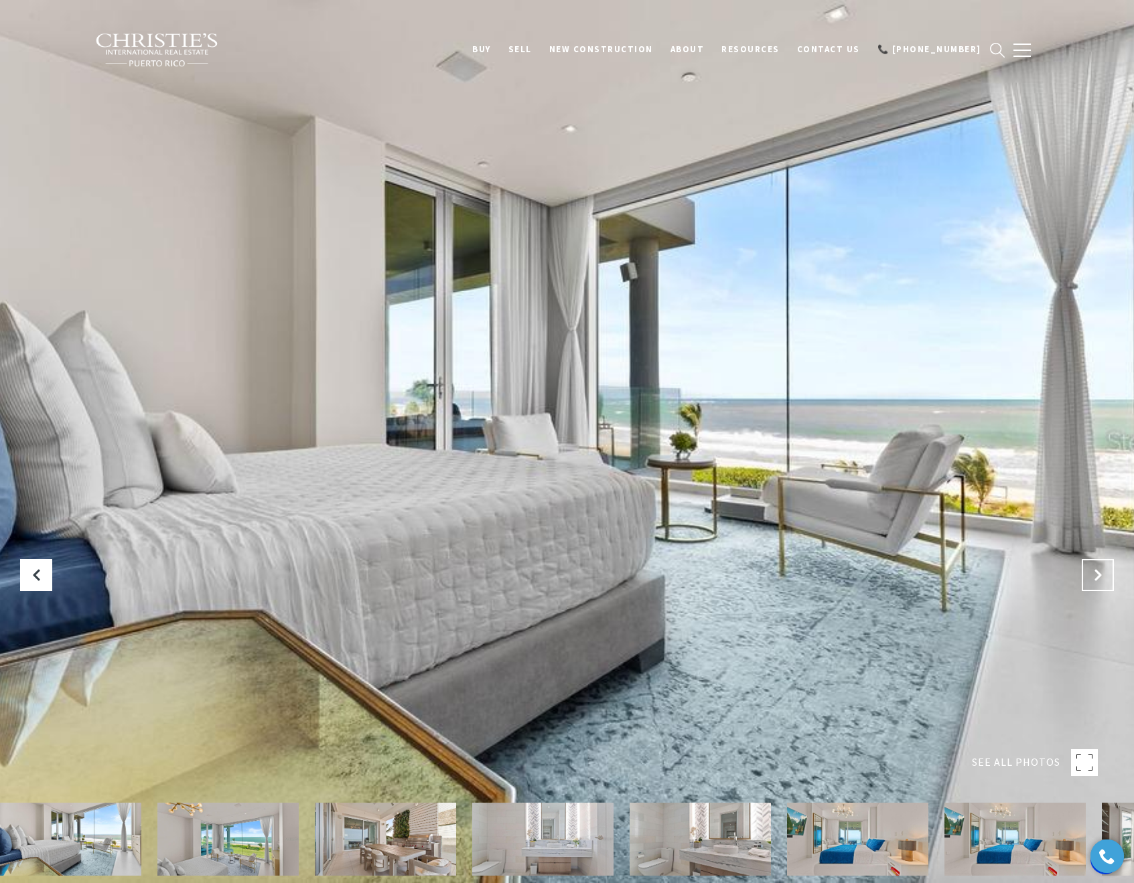
click at [1104, 576] on button "Next Slide" at bounding box center [1098, 575] width 32 height 32
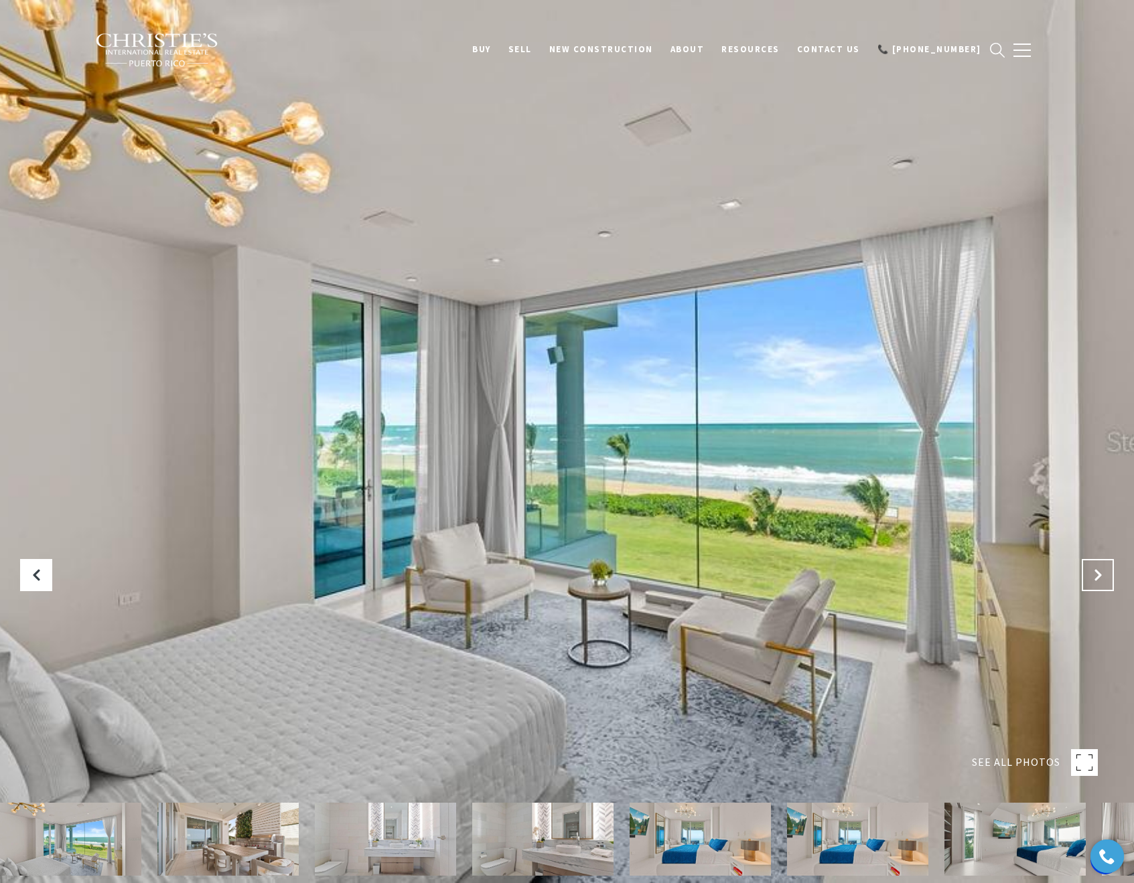
click at [1104, 576] on button "Next Slide" at bounding box center [1098, 575] width 32 height 32
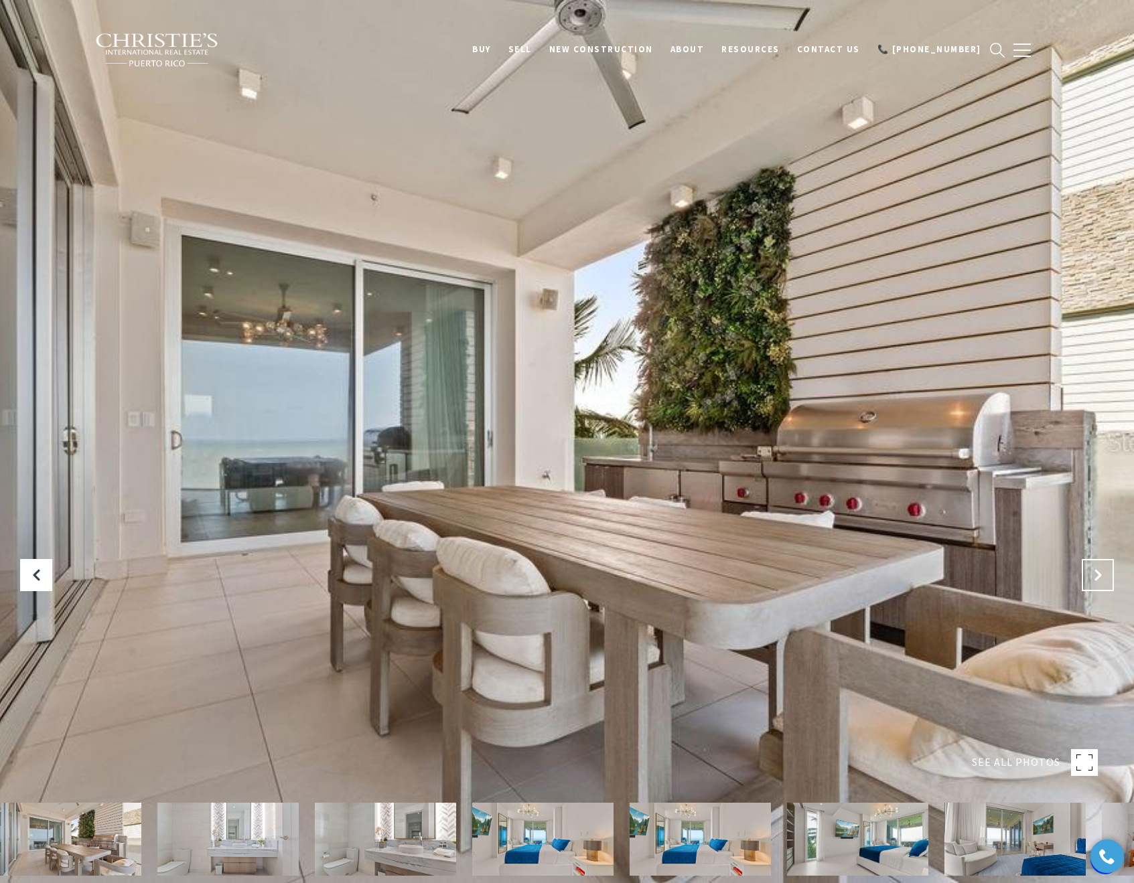
click at [1104, 576] on button "Next Slide" at bounding box center [1098, 575] width 32 height 32
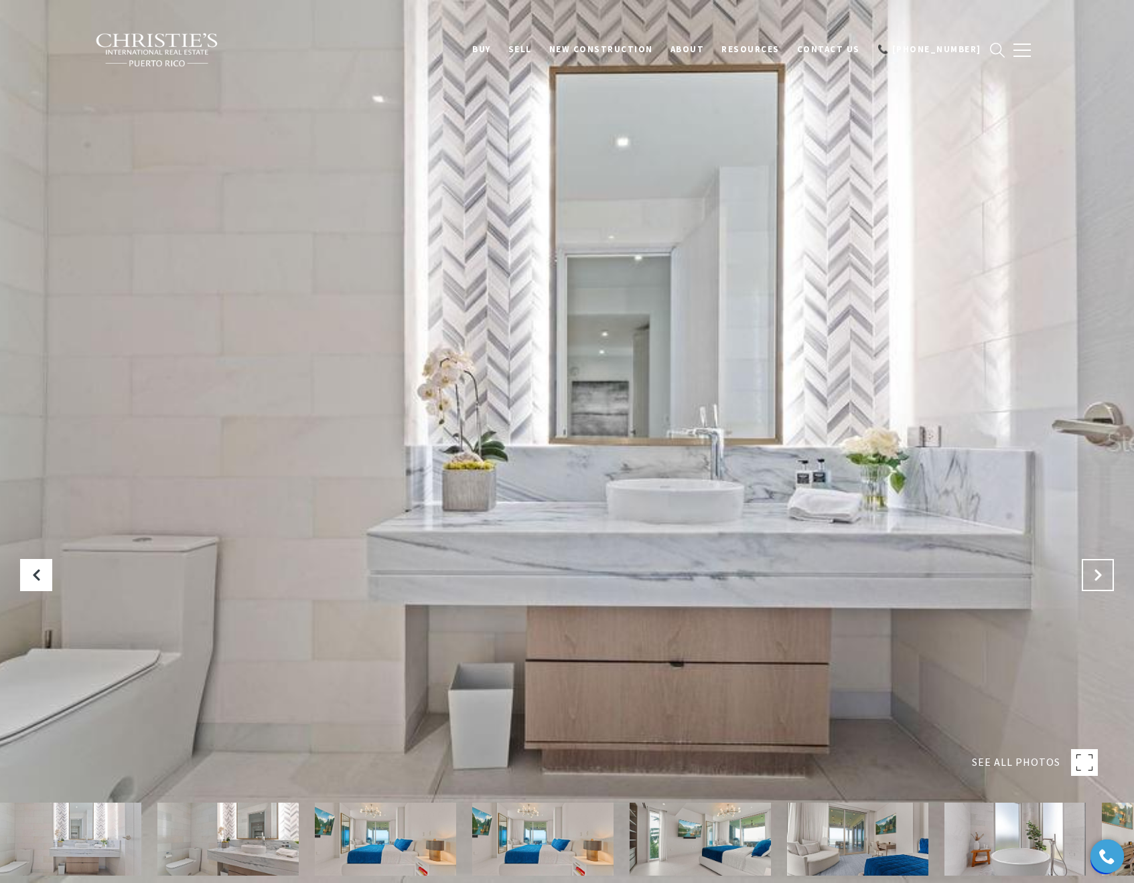
click at [1104, 576] on button "Next Slide" at bounding box center [1098, 575] width 32 height 32
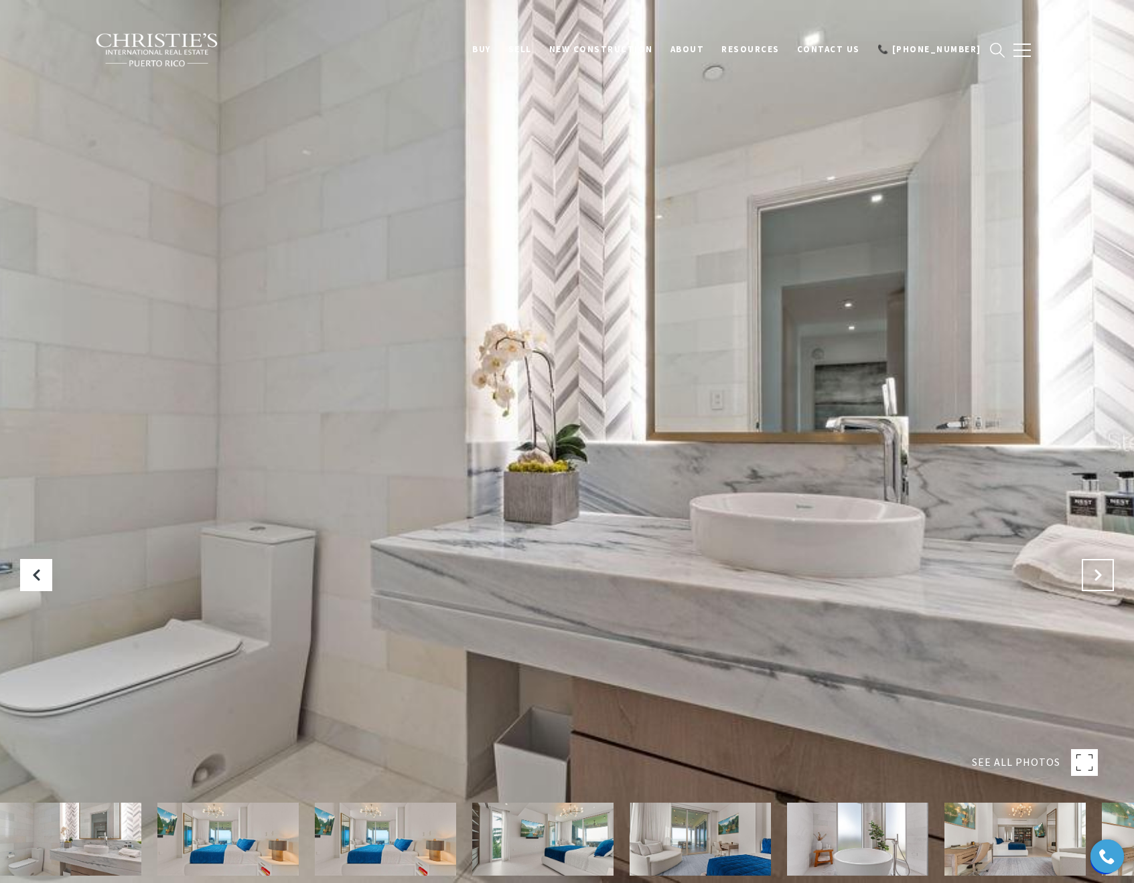
click at [1104, 576] on button "Next Slide" at bounding box center [1098, 575] width 32 height 32
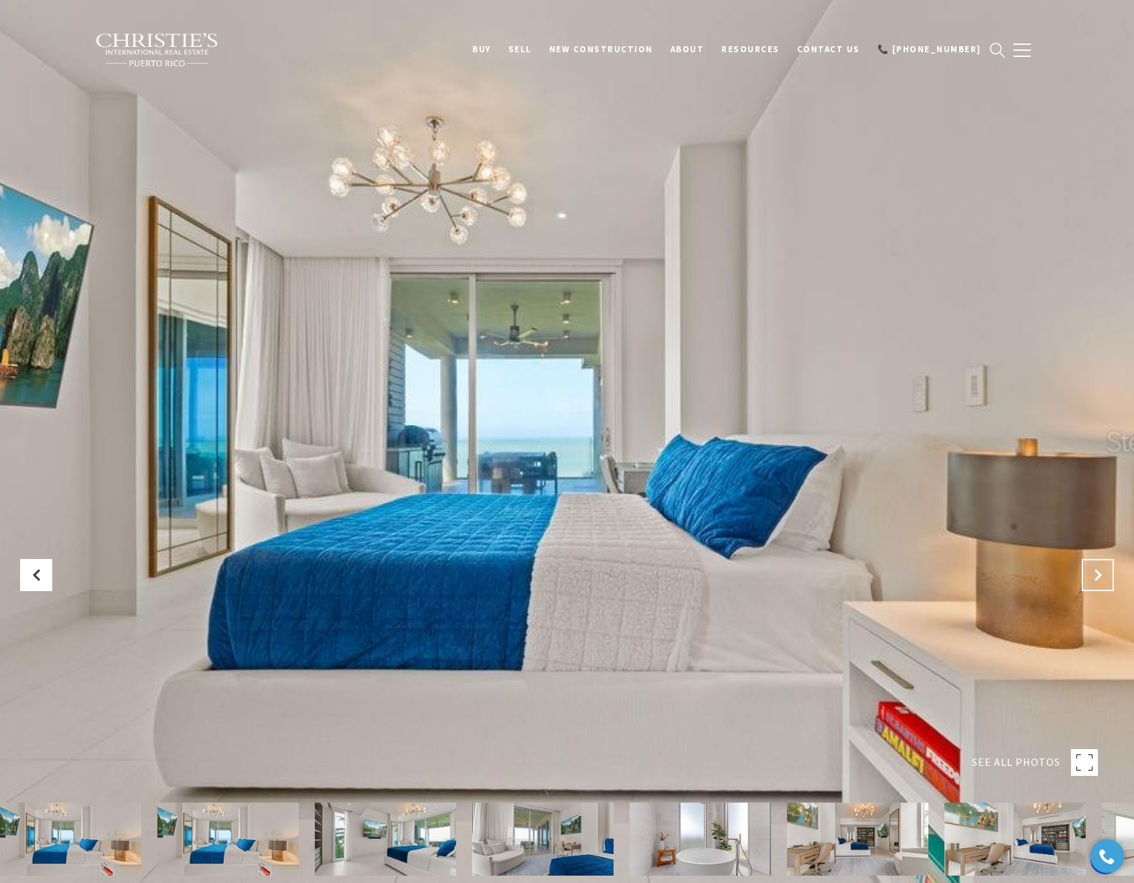
click at [1104, 576] on button "Next Slide" at bounding box center [1098, 575] width 32 height 32
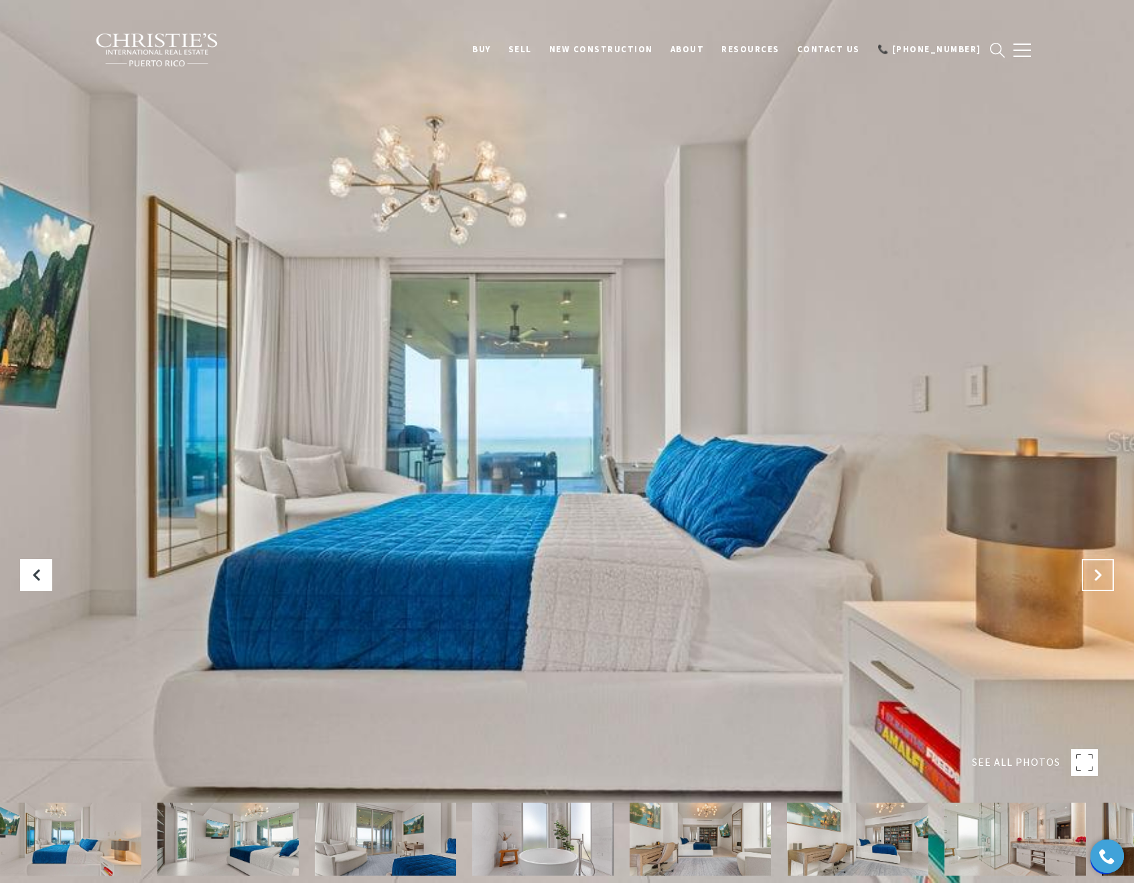
click at [1104, 576] on button "Next Slide" at bounding box center [1098, 575] width 32 height 32
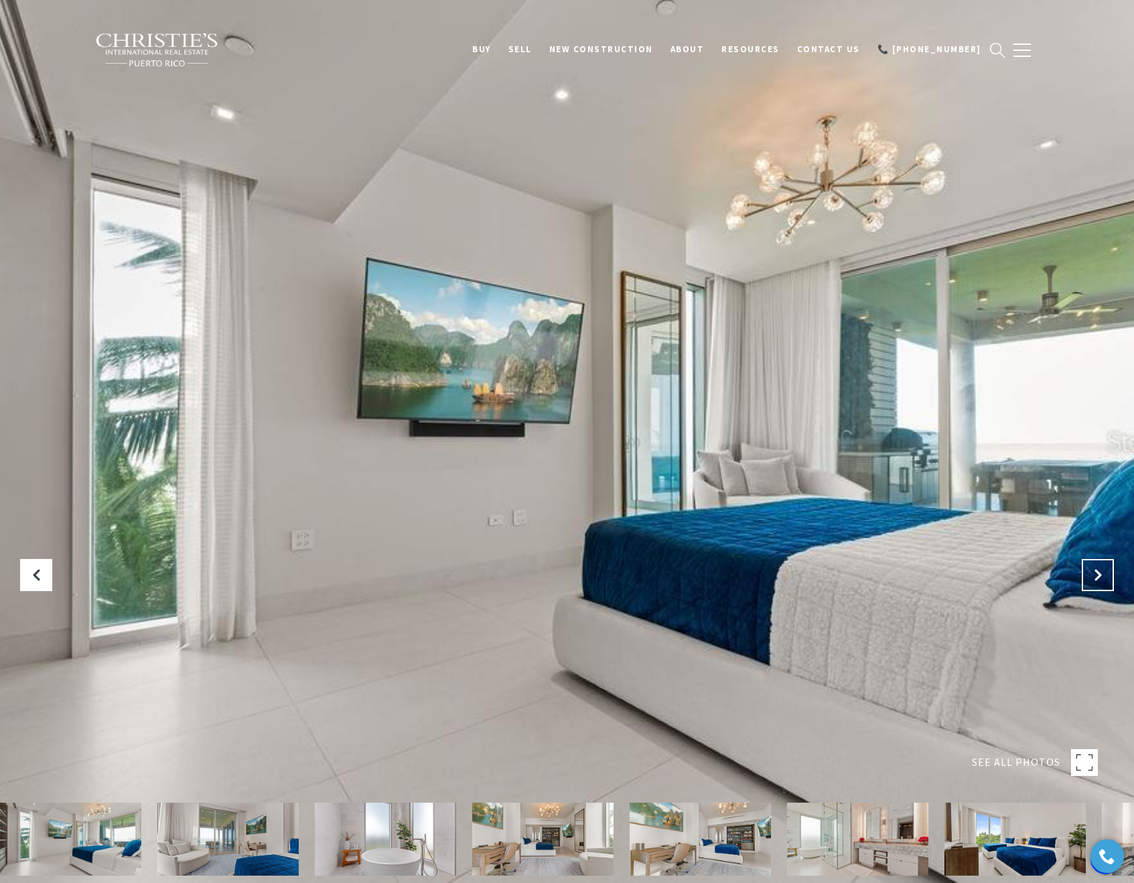
click at [1104, 576] on button "Next Slide" at bounding box center [1098, 575] width 32 height 32
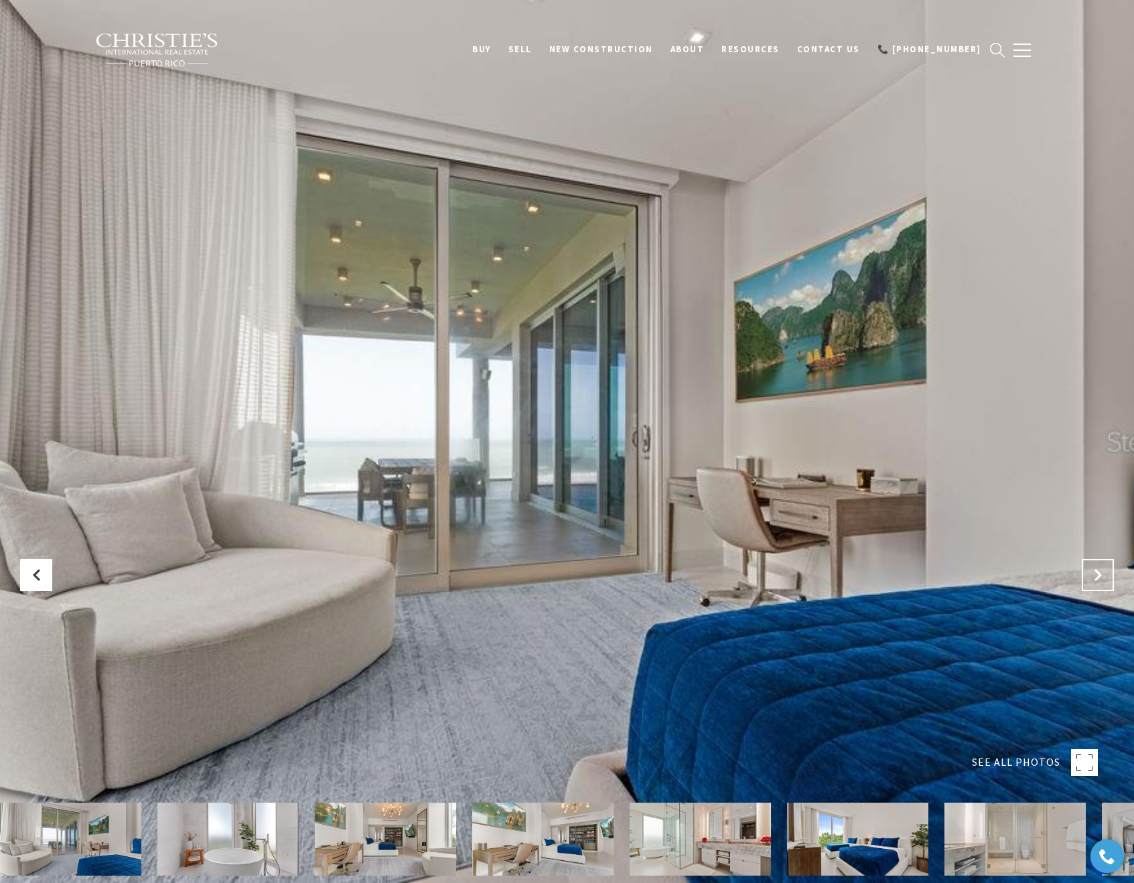
click at [1104, 576] on button "Next Slide" at bounding box center [1098, 575] width 32 height 32
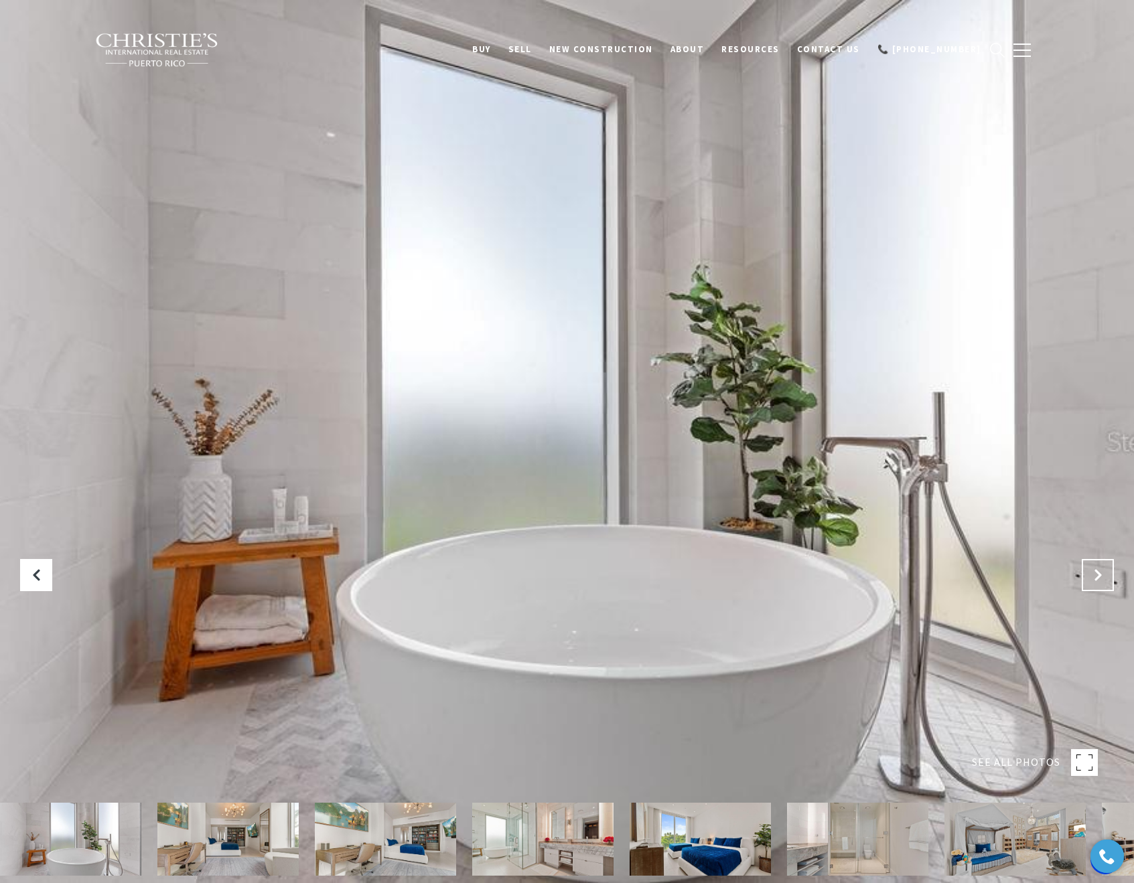
click at [1104, 576] on button "Next Slide" at bounding box center [1098, 575] width 32 height 32
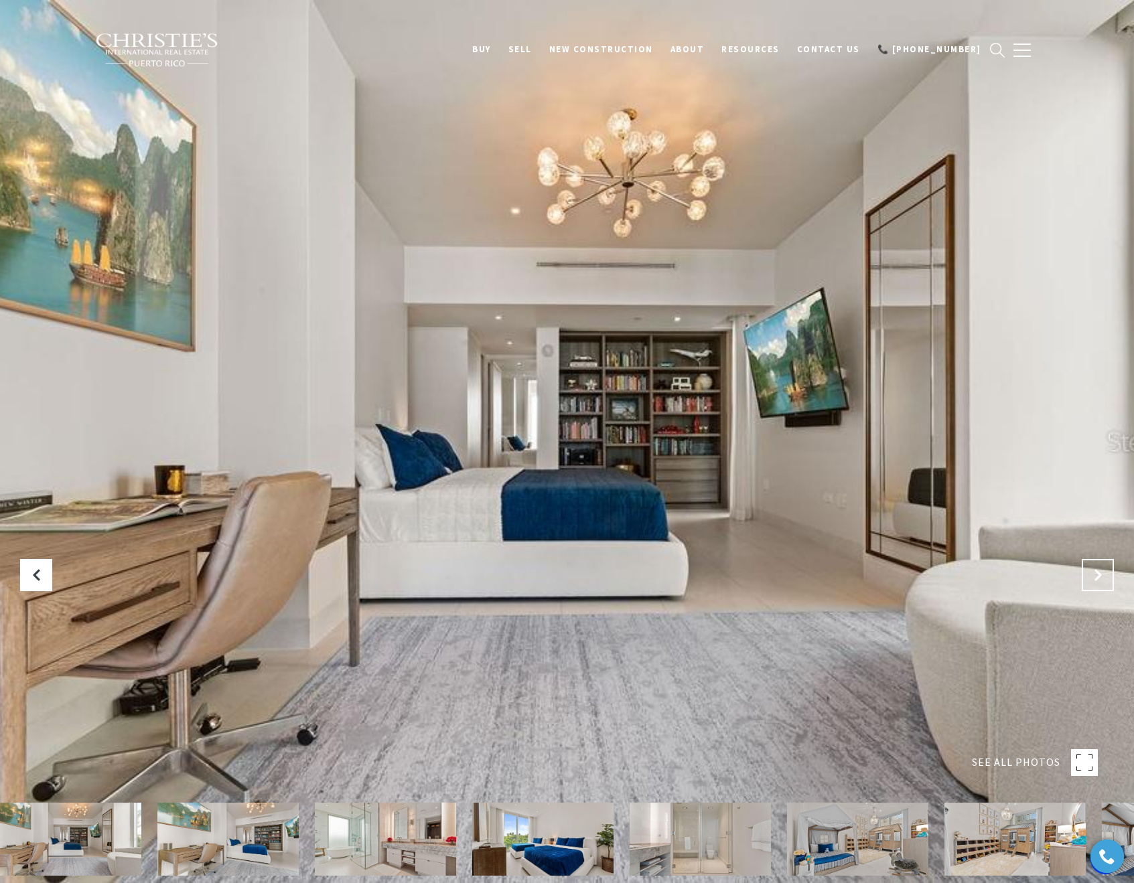
click at [1104, 576] on button "Next Slide" at bounding box center [1098, 575] width 32 height 32
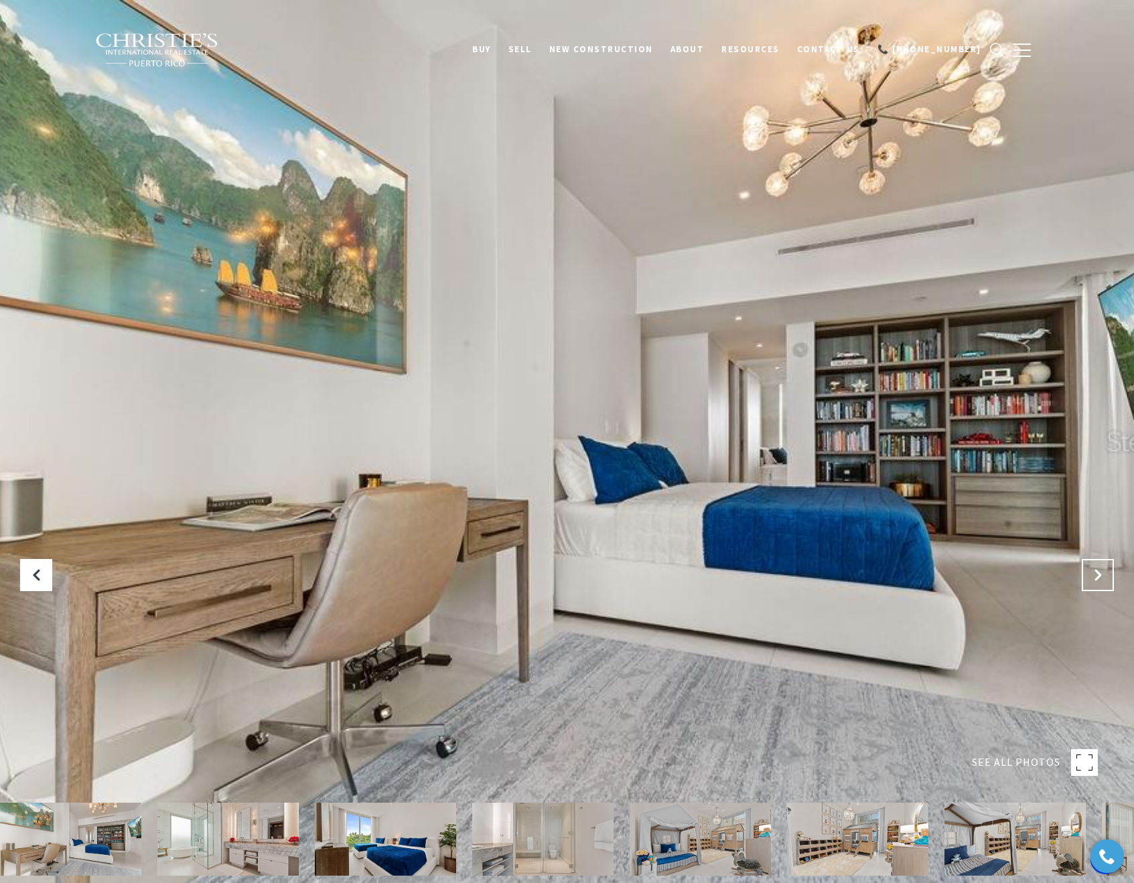
click at [1104, 576] on button "Next Slide" at bounding box center [1098, 575] width 32 height 32
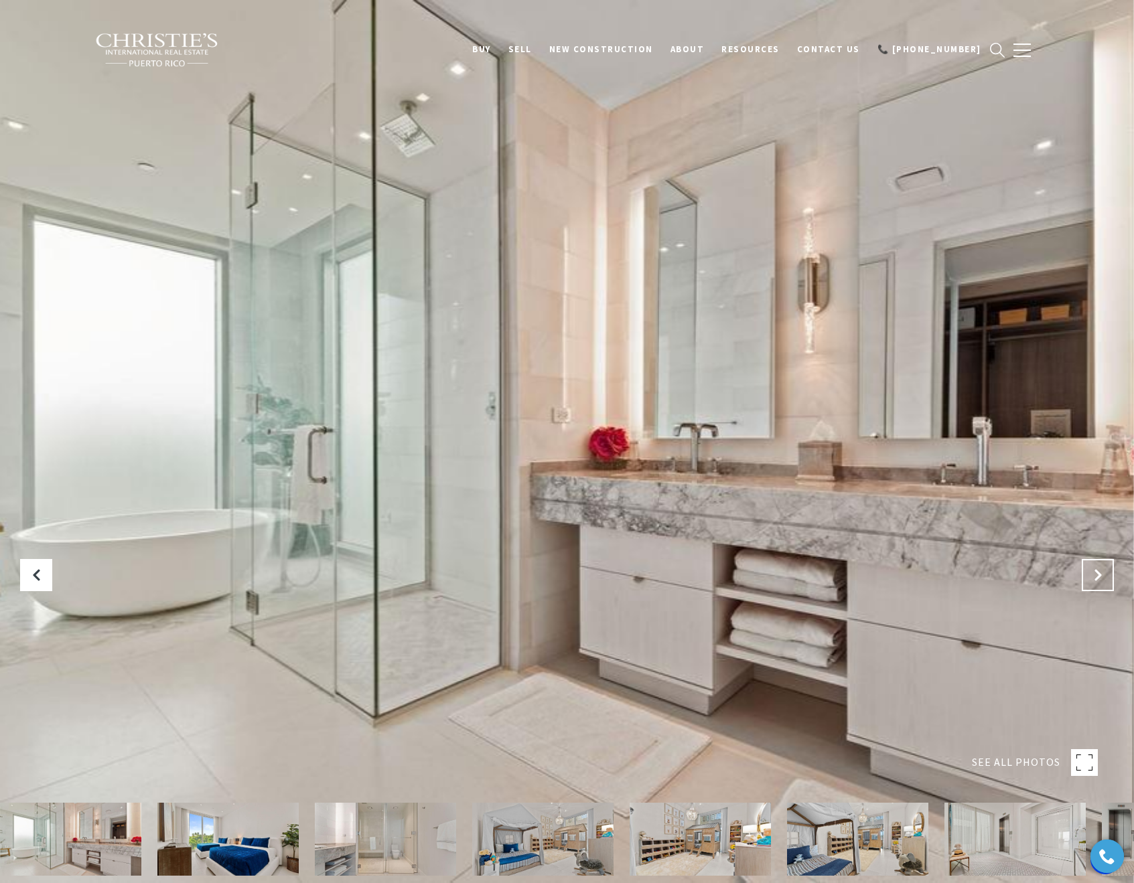
click at [1104, 576] on button "Next Slide" at bounding box center [1098, 575] width 32 height 32
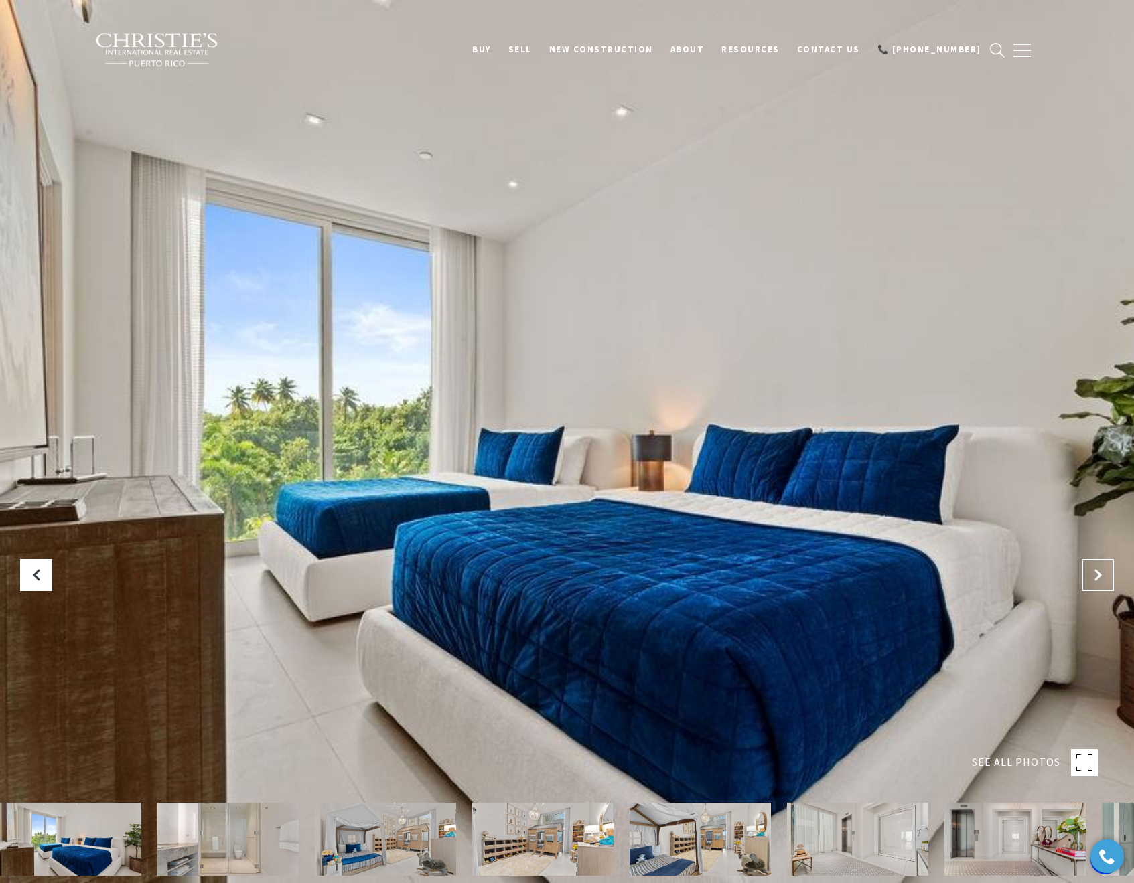
click at [1104, 576] on button "Next Slide" at bounding box center [1098, 575] width 32 height 32
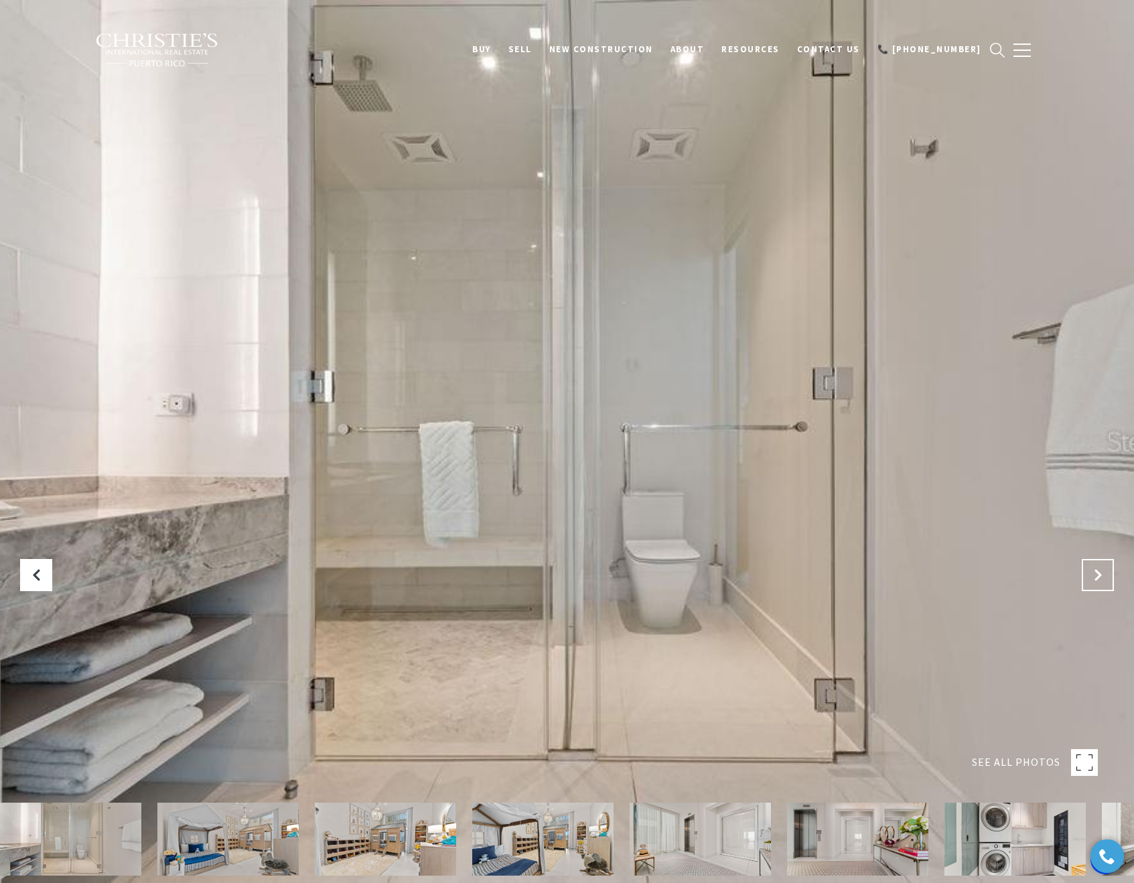
click at [1104, 576] on button "Next Slide" at bounding box center [1098, 575] width 32 height 32
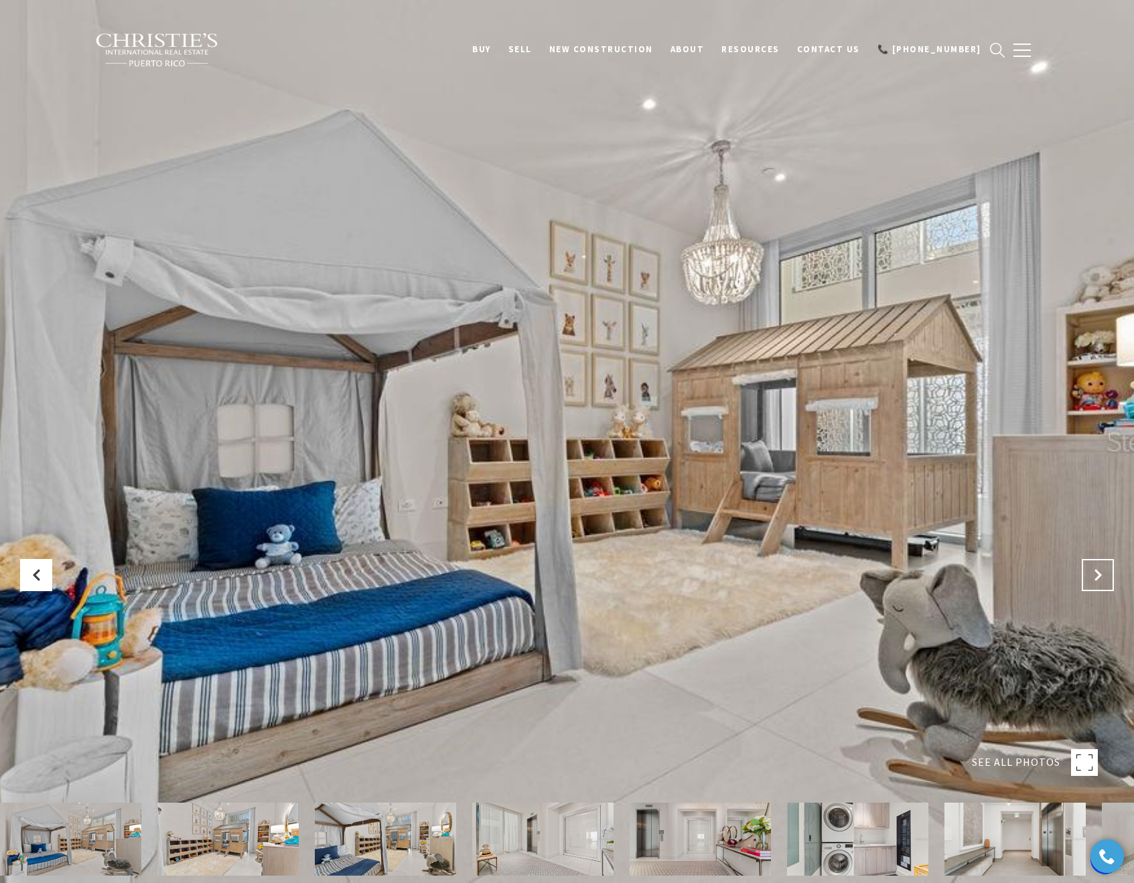
click at [1104, 576] on button "Next Slide" at bounding box center [1098, 575] width 32 height 32
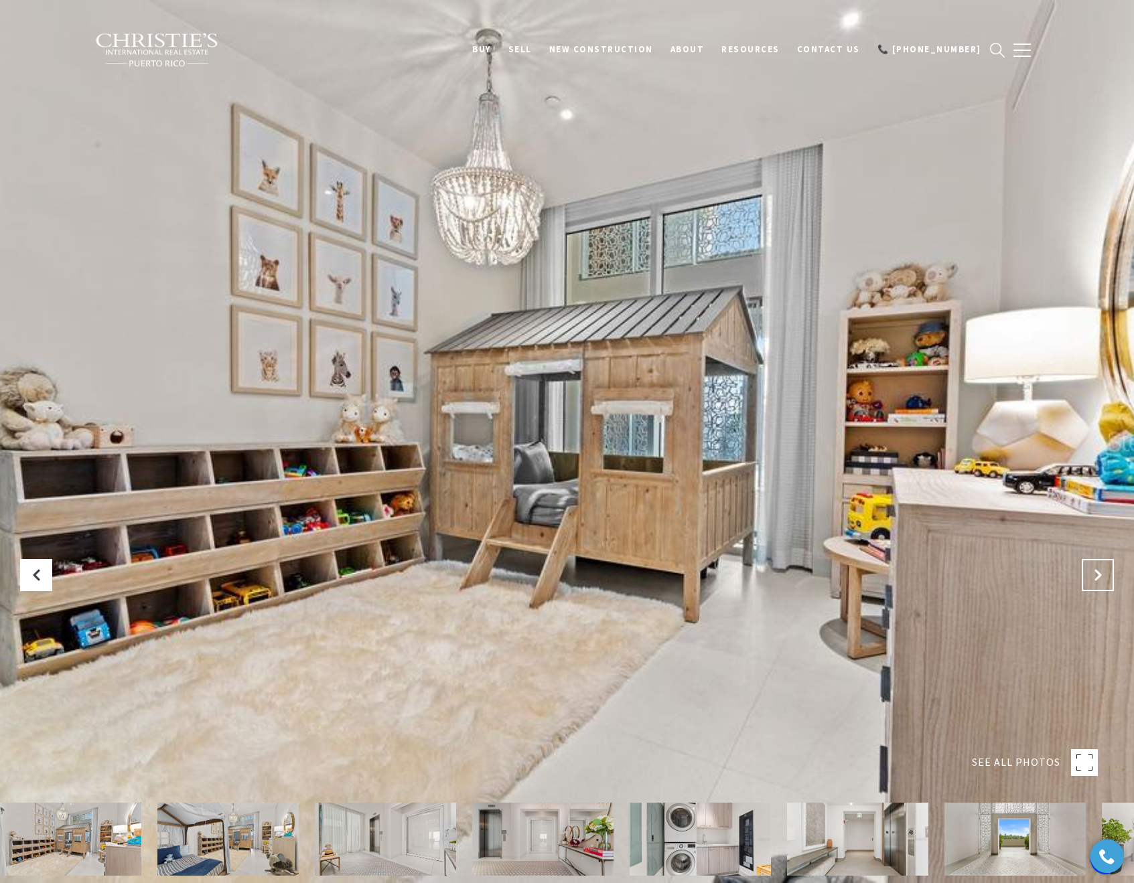
click at [1104, 576] on button "Next Slide" at bounding box center [1098, 575] width 32 height 32
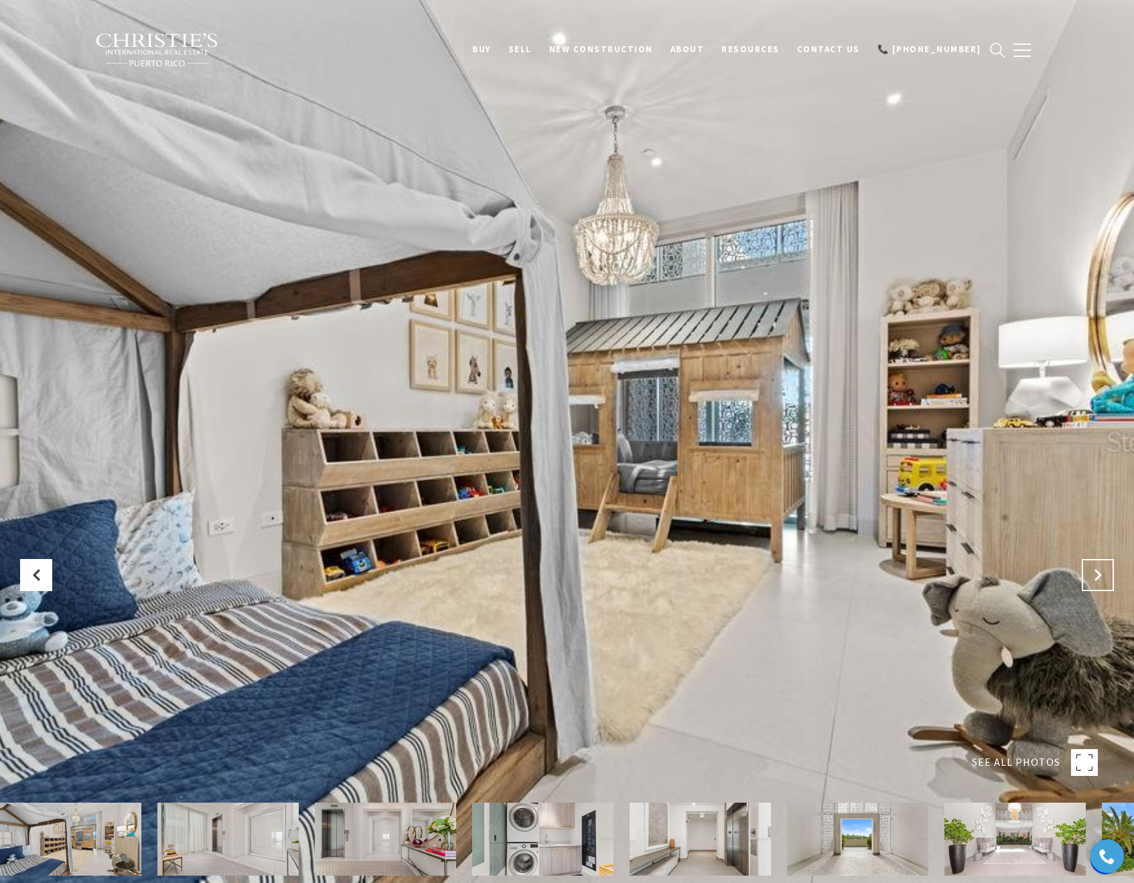
click at [1104, 576] on button "Next Slide" at bounding box center [1098, 575] width 32 height 32
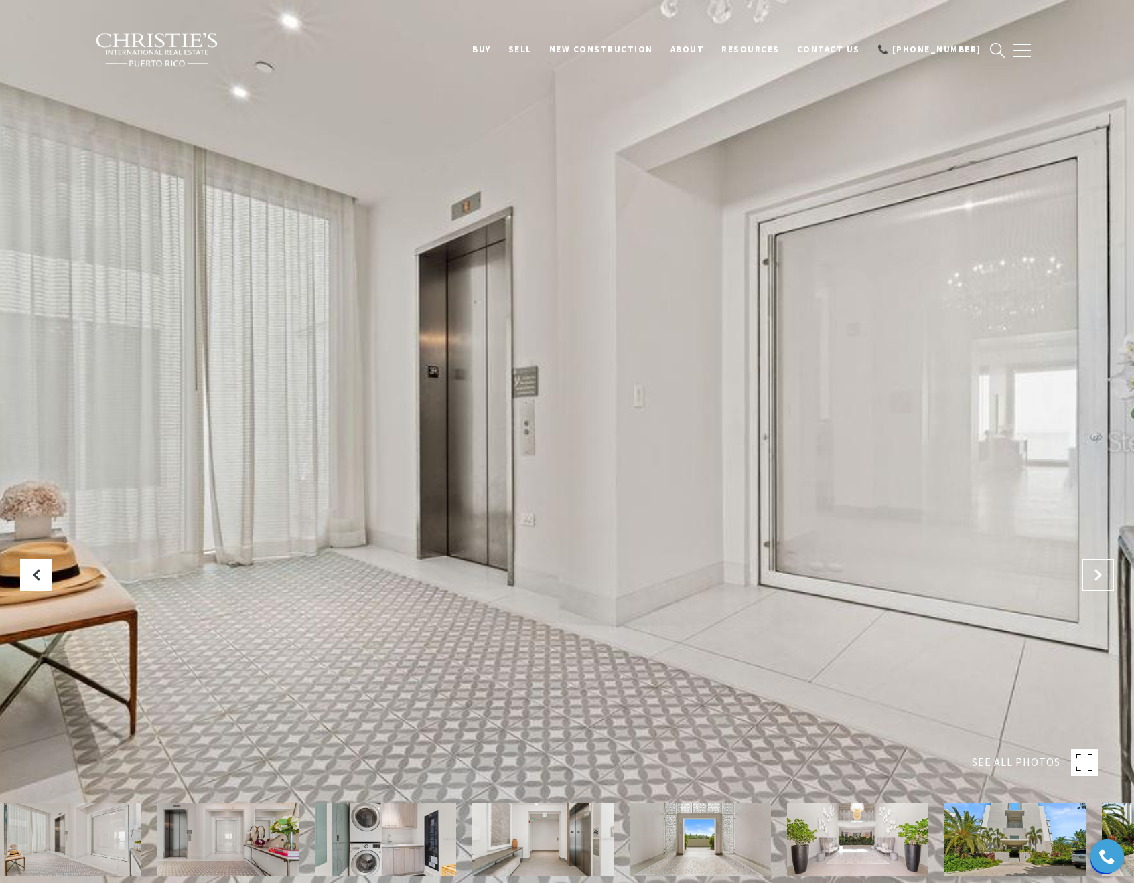
click at [1104, 576] on button "Next Slide" at bounding box center [1098, 575] width 32 height 32
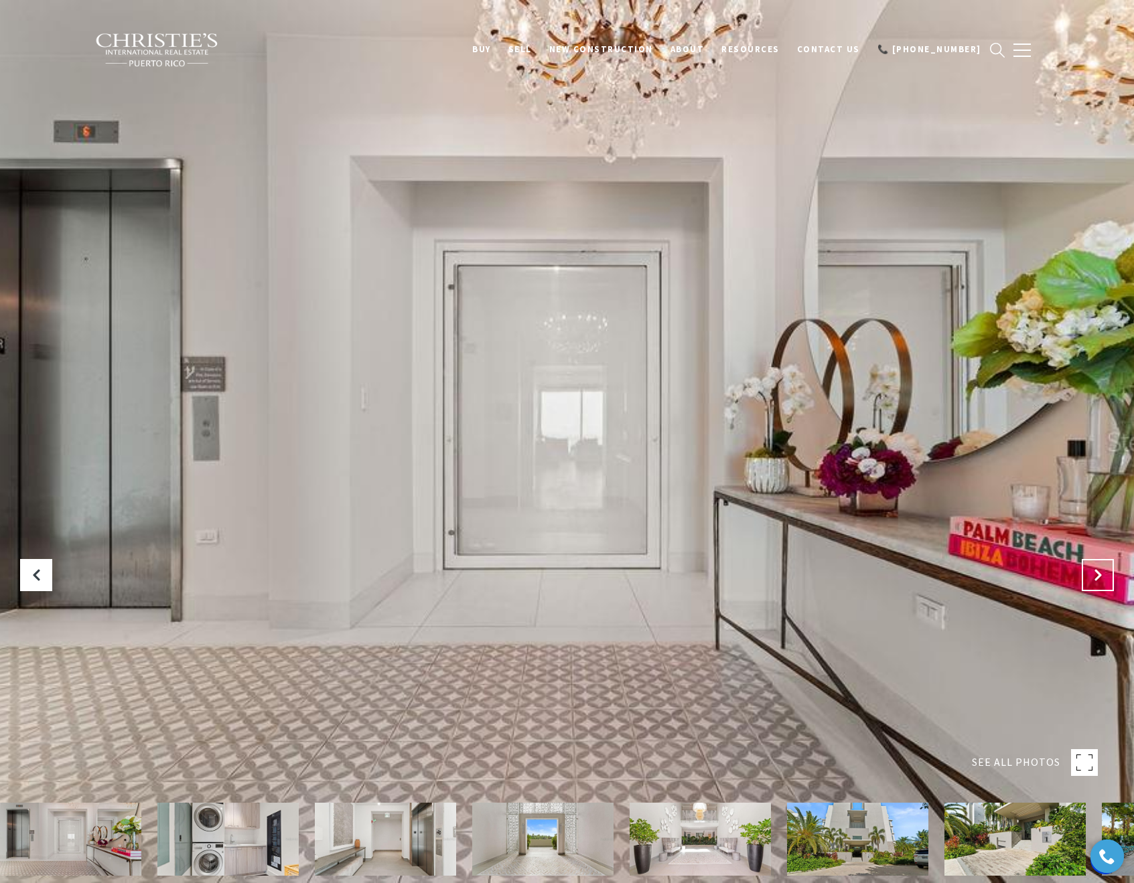
click at [1104, 576] on button "Next Slide" at bounding box center [1098, 575] width 32 height 32
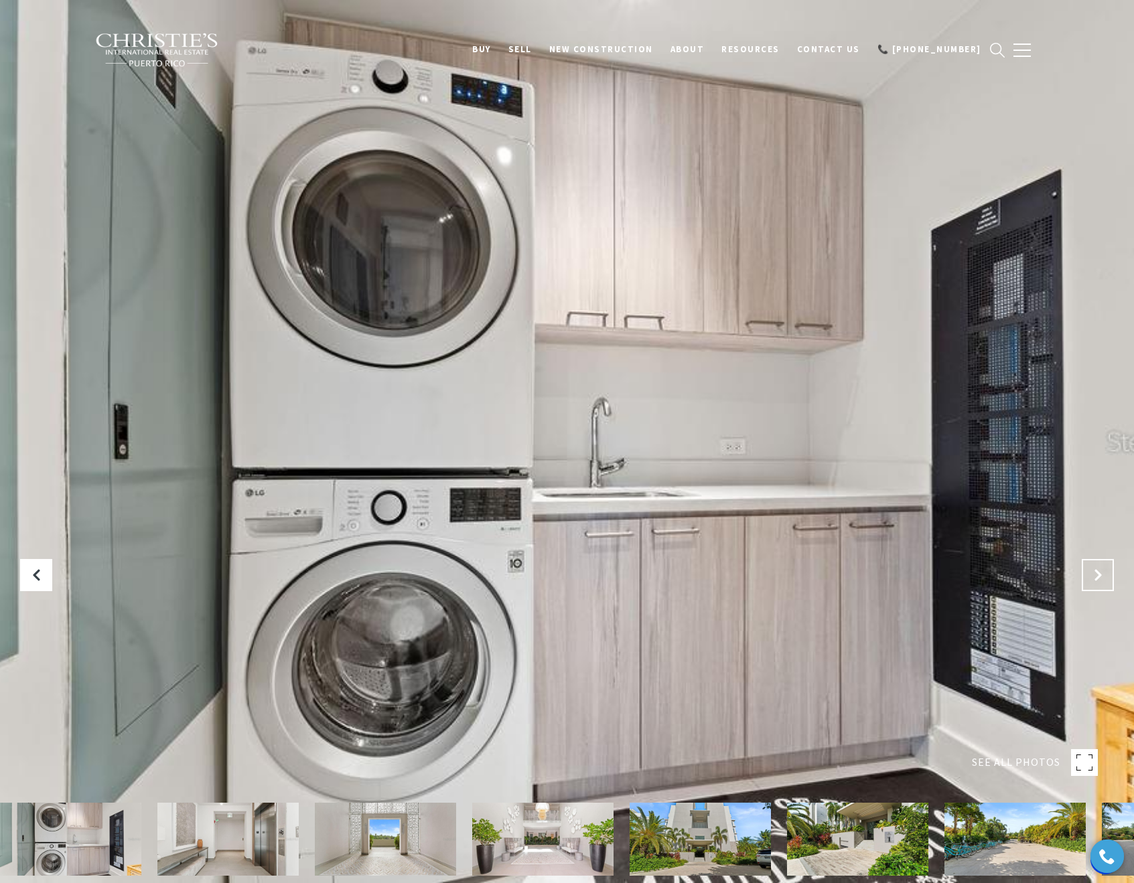
click at [1104, 576] on button "Next Slide" at bounding box center [1098, 575] width 32 height 32
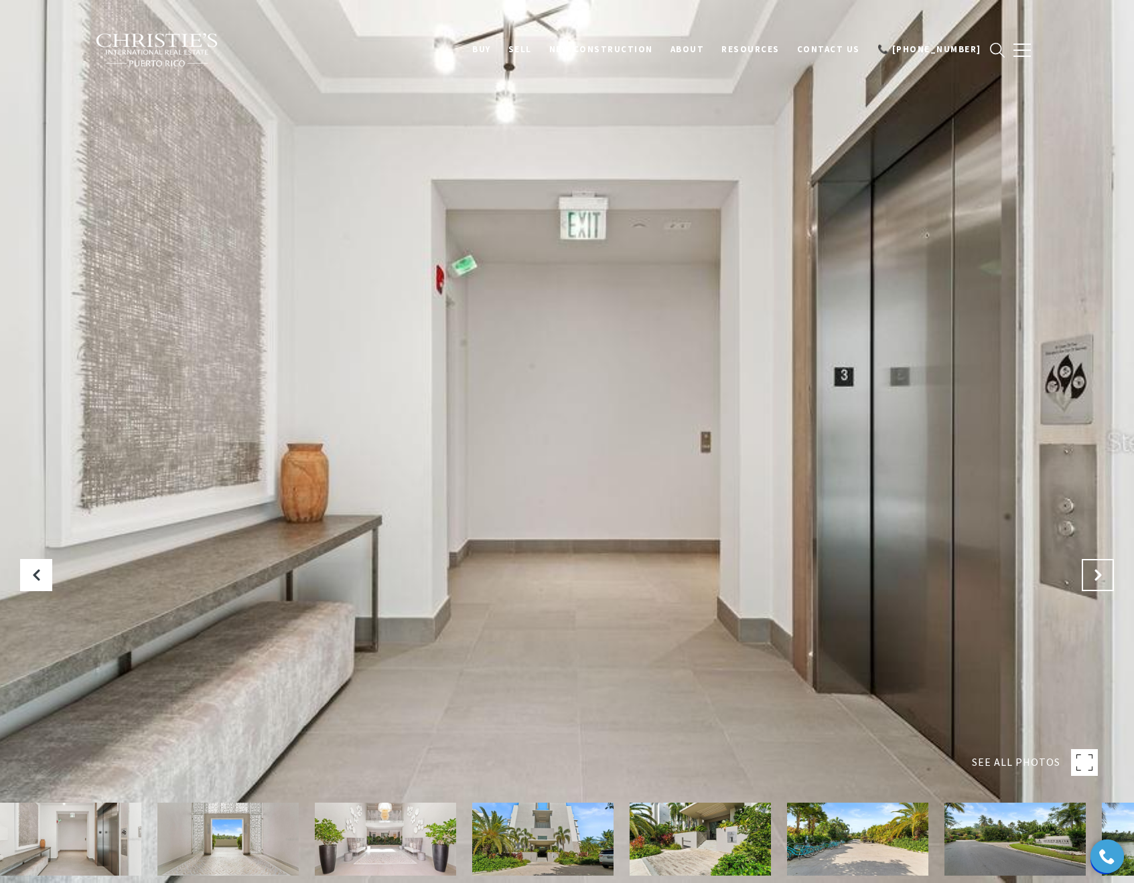
click at [1104, 576] on button "Next Slide" at bounding box center [1098, 575] width 32 height 32
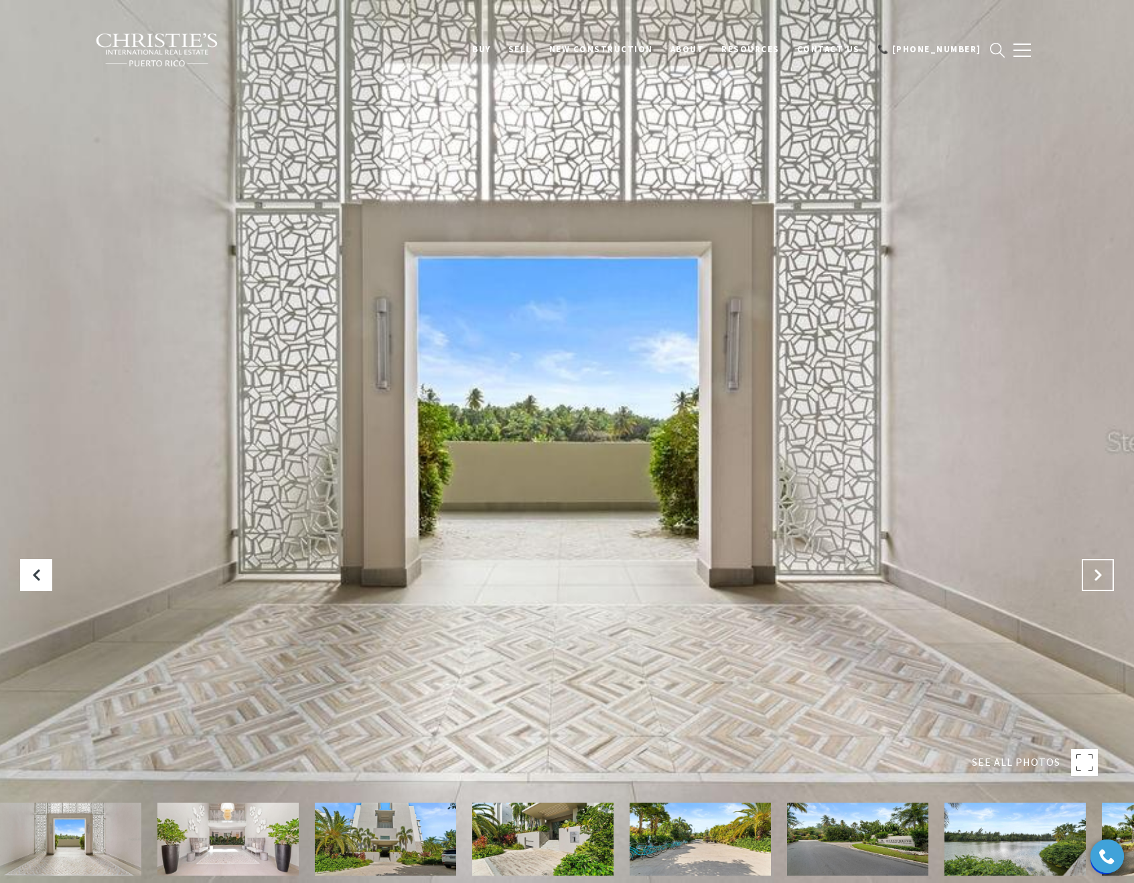
click at [1104, 576] on button "Next Slide" at bounding box center [1098, 575] width 32 height 32
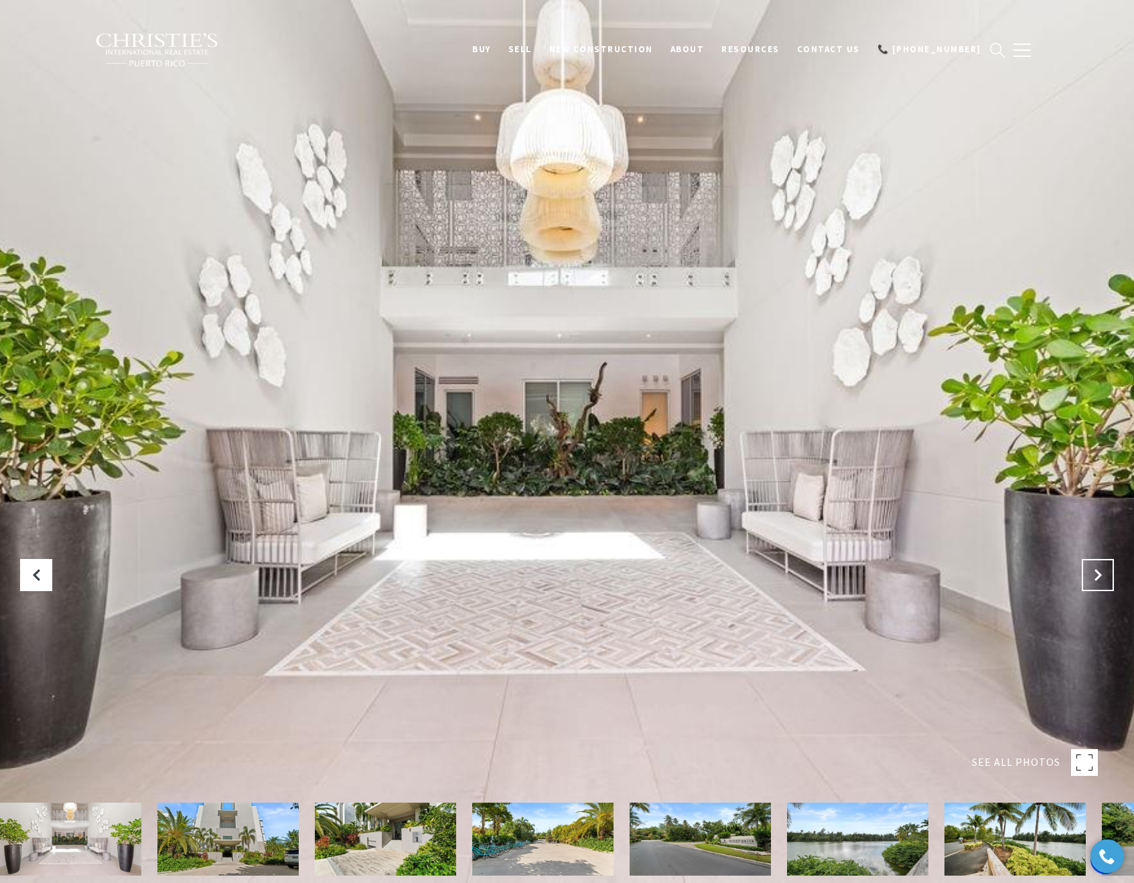
click at [1104, 576] on button "Next Slide" at bounding box center [1098, 575] width 32 height 32
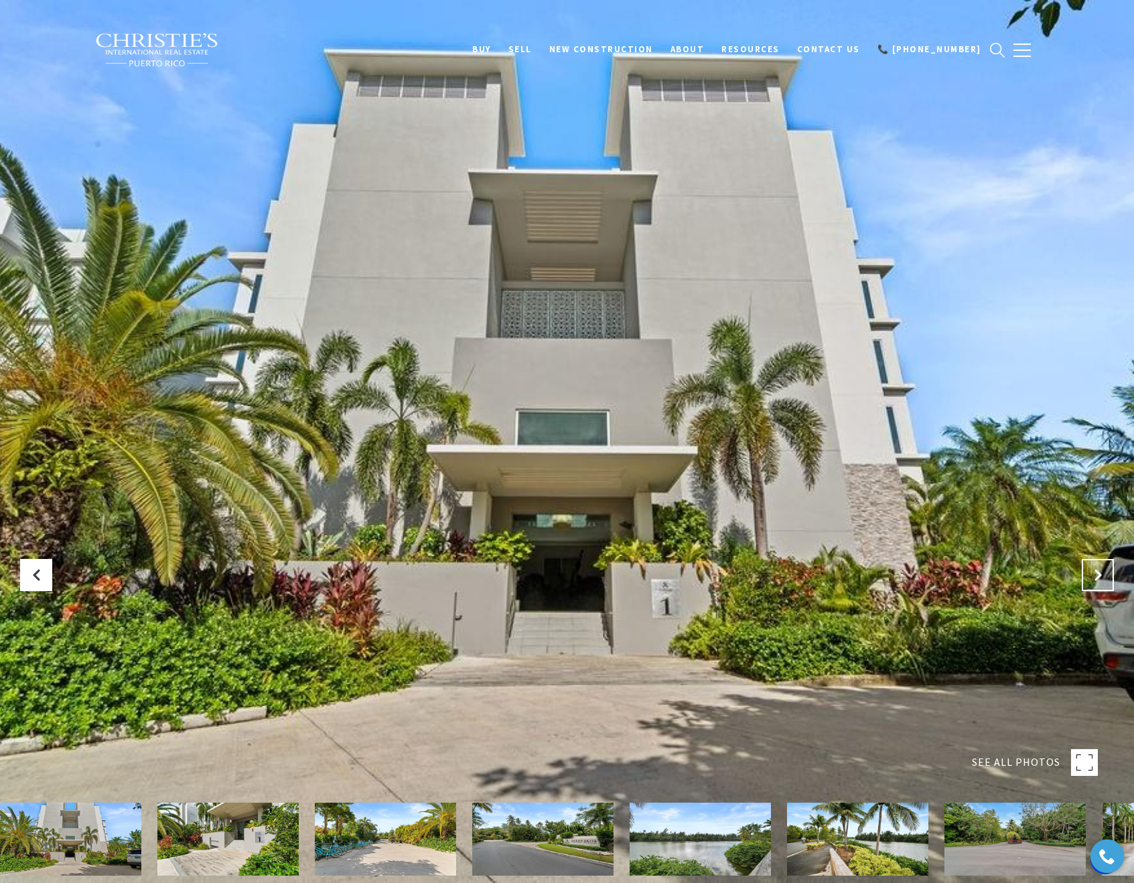
click at [1104, 576] on button "Next Slide" at bounding box center [1098, 575] width 32 height 32
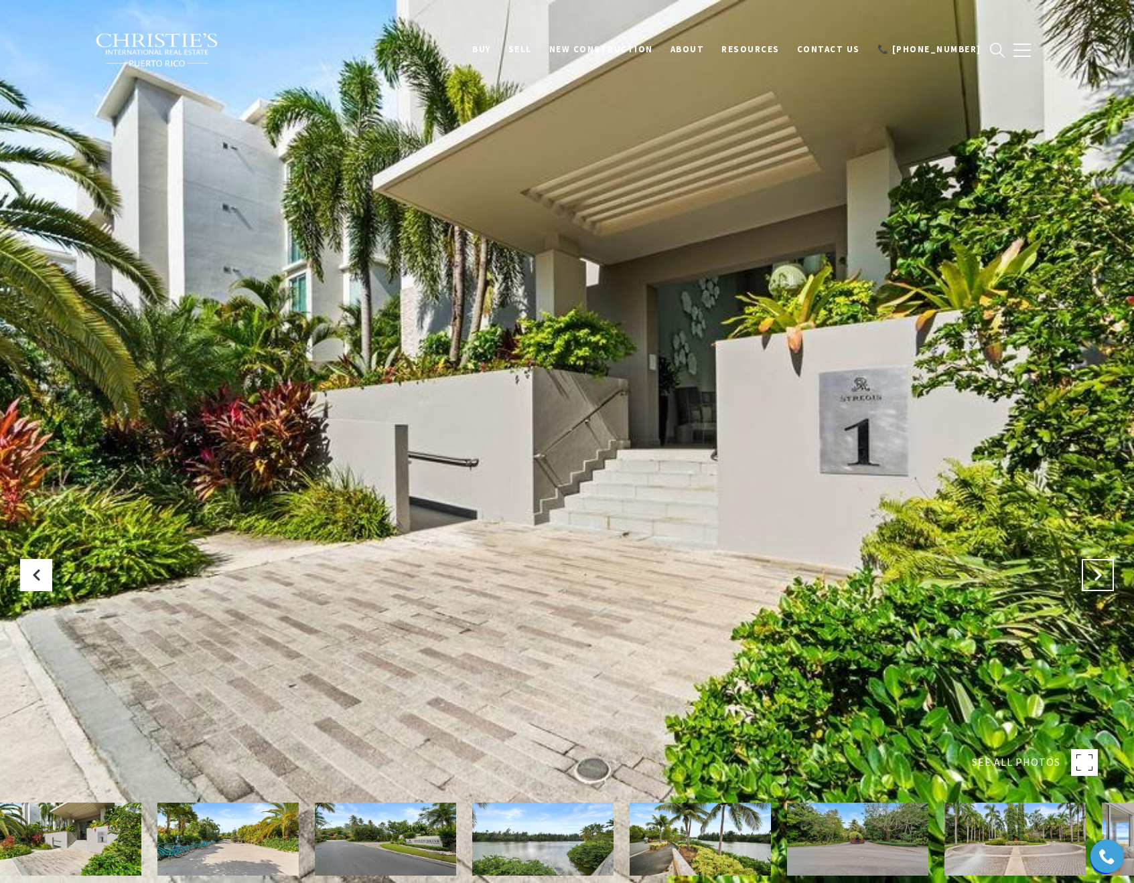
click at [1104, 576] on button "Next Slide" at bounding box center [1098, 575] width 32 height 32
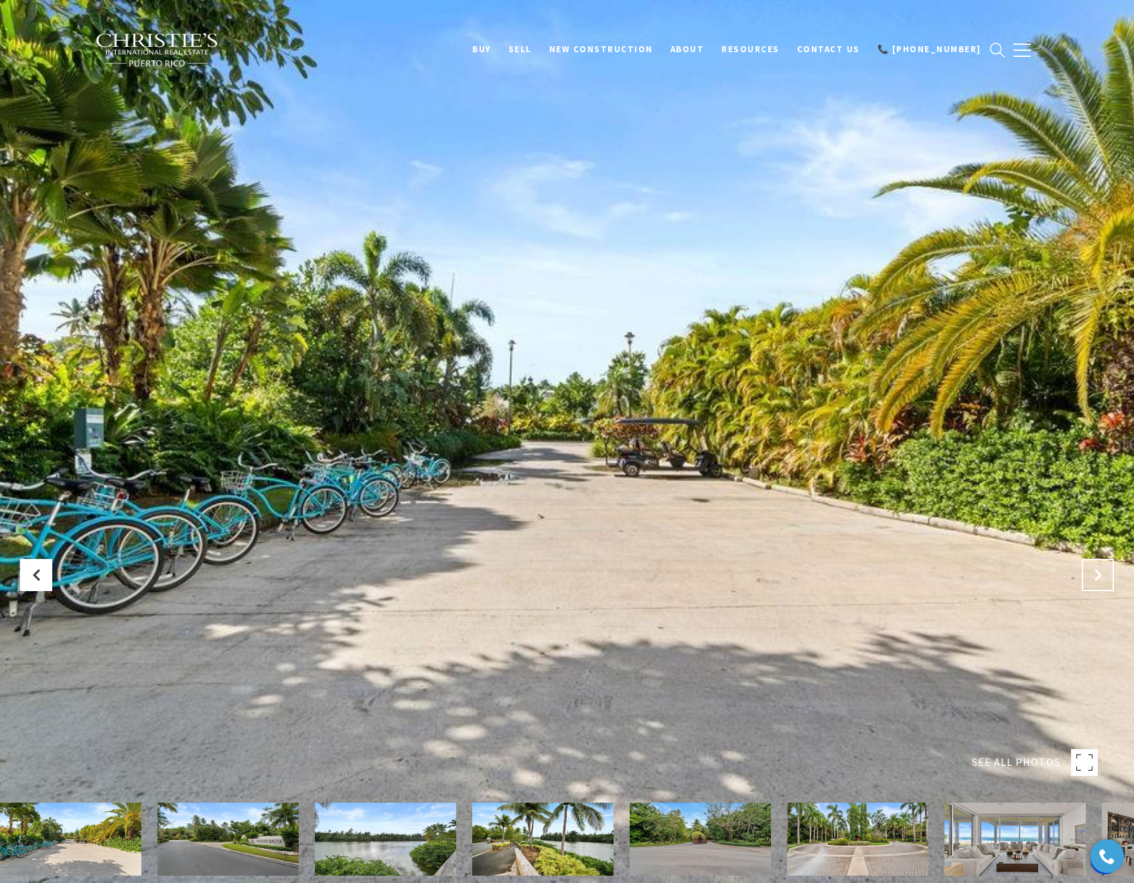
click at [1104, 576] on button "Next Slide" at bounding box center [1098, 575] width 32 height 32
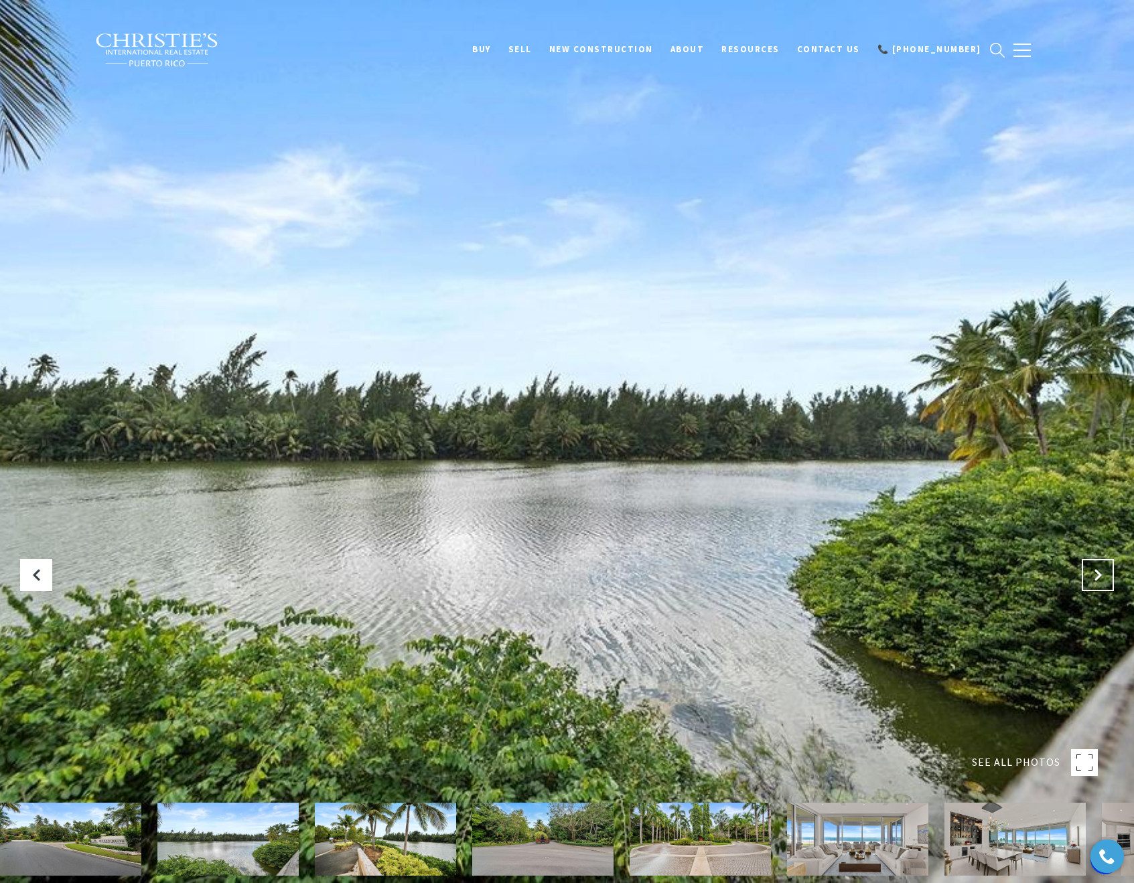
click at [1104, 576] on button "Next Slide" at bounding box center [1098, 575] width 32 height 32
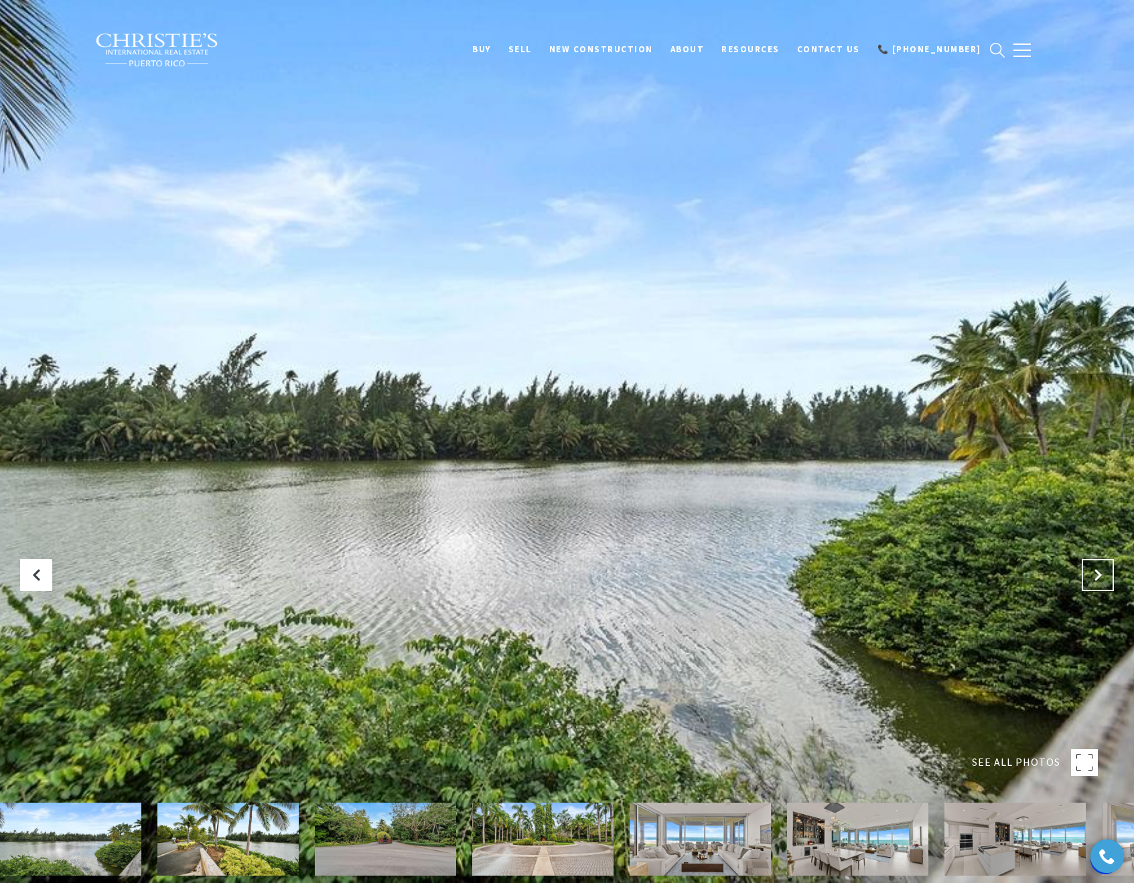
click at [1104, 576] on button "Next Slide" at bounding box center [1098, 575] width 32 height 32
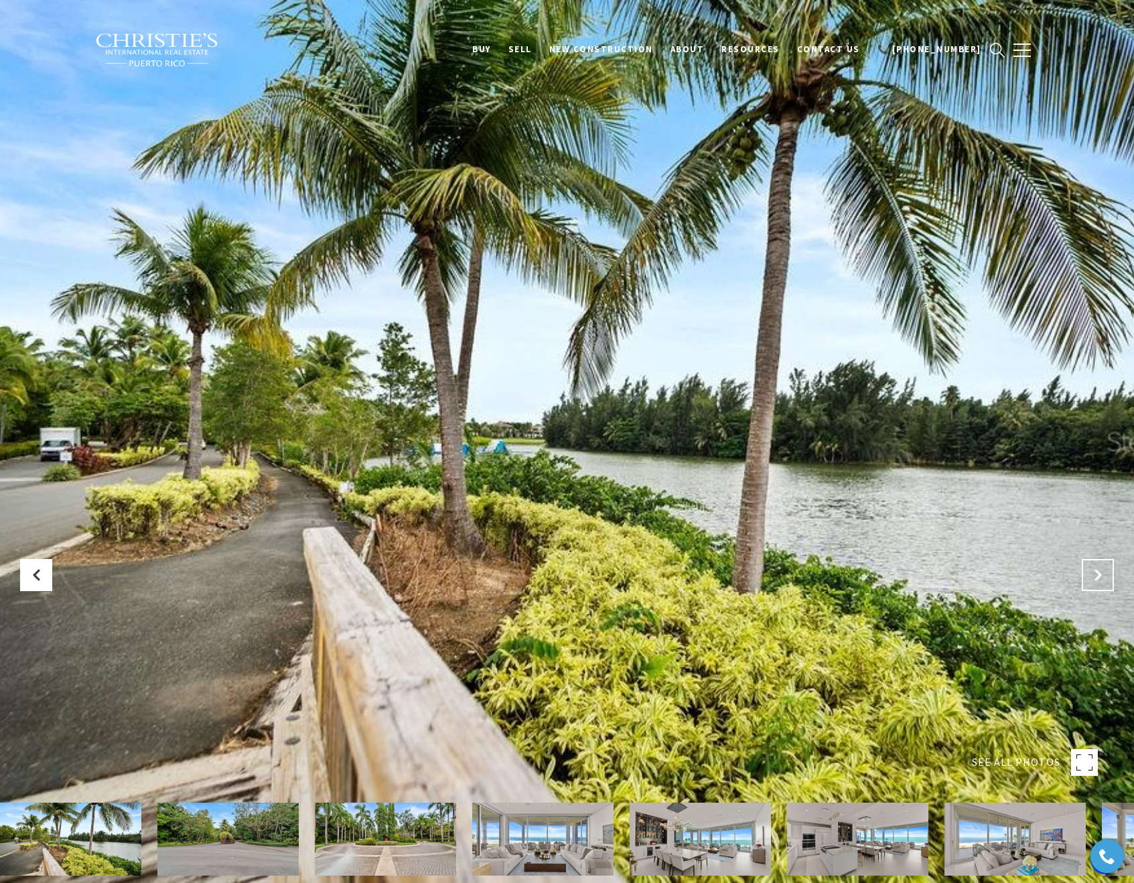
click at [1104, 576] on button "Next Slide" at bounding box center [1098, 575] width 32 height 32
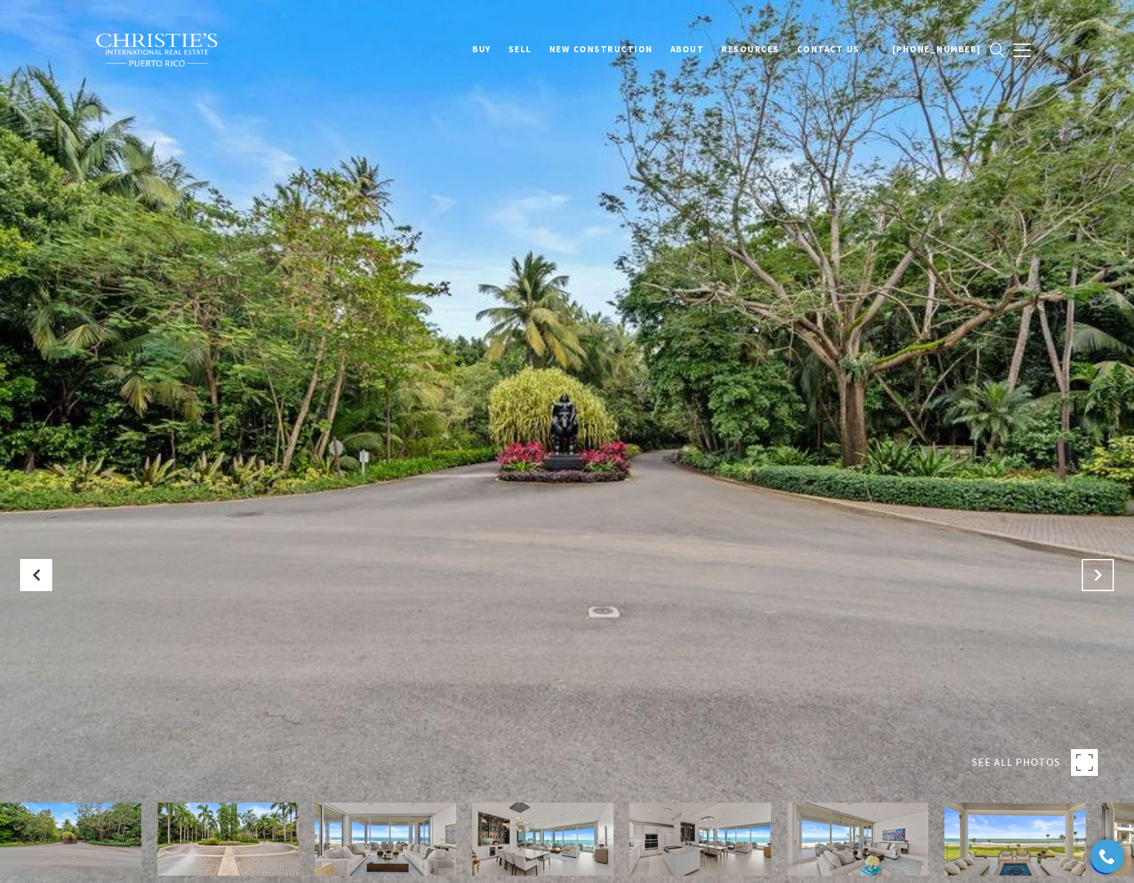
click at [1104, 576] on button "Next Slide" at bounding box center [1098, 575] width 32 height 32
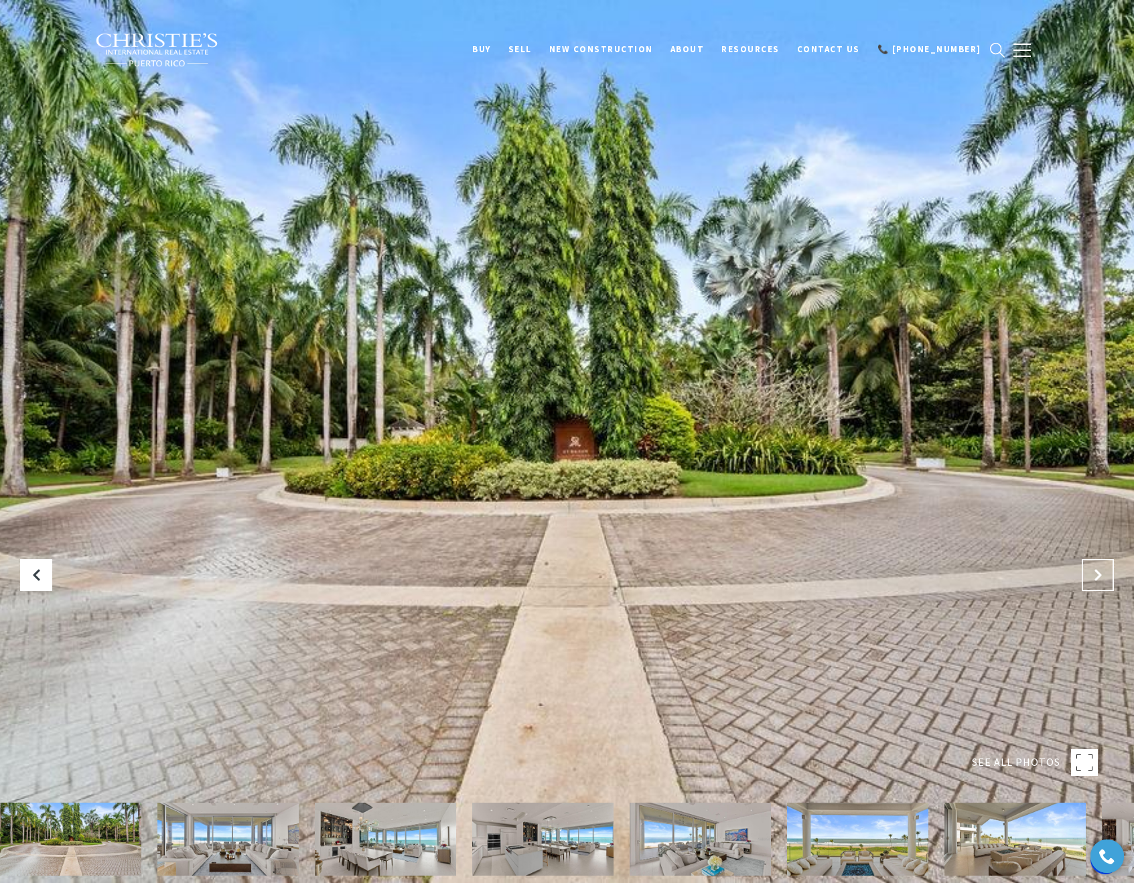
click at [1104, 576] on button "Next Slide" at bounding box center [1098, 575] width 32 height 32
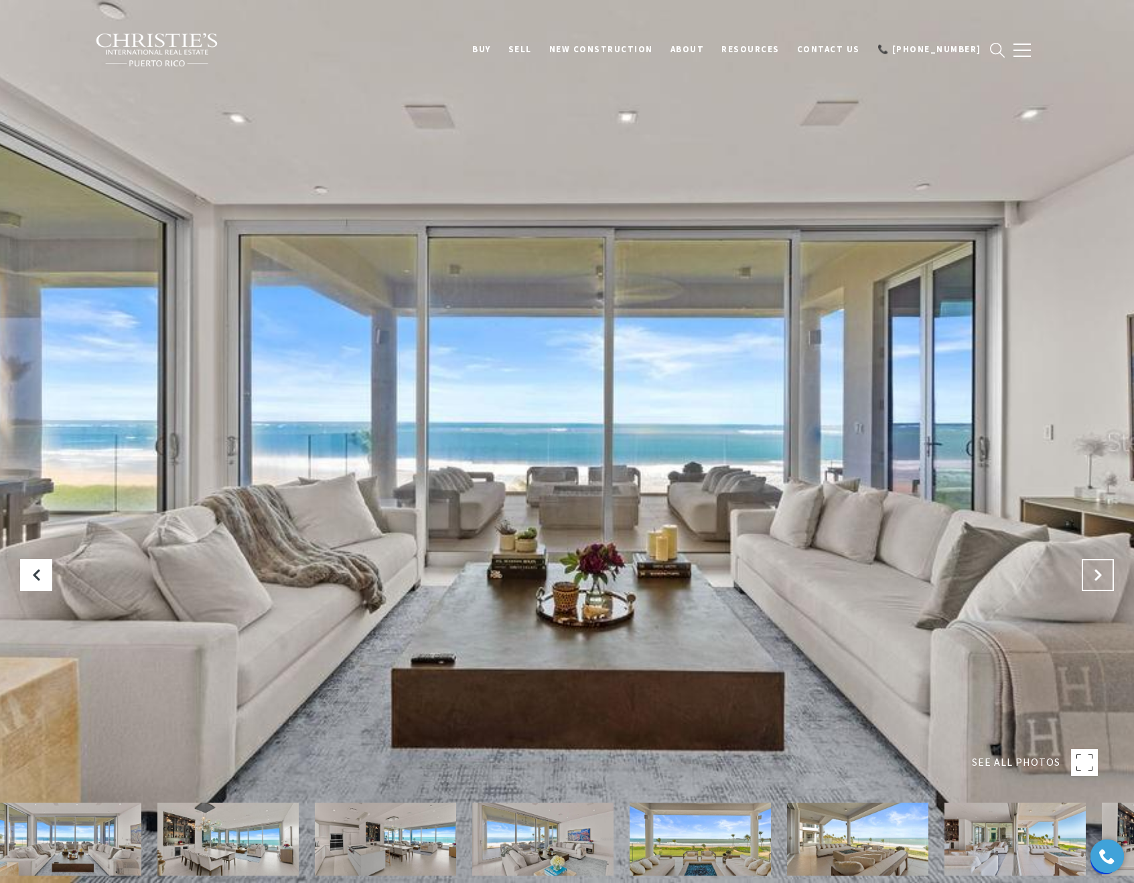
click at [1104, 576] on button "Next Slide" at bounding box center [1098, 575] width 32 height 32
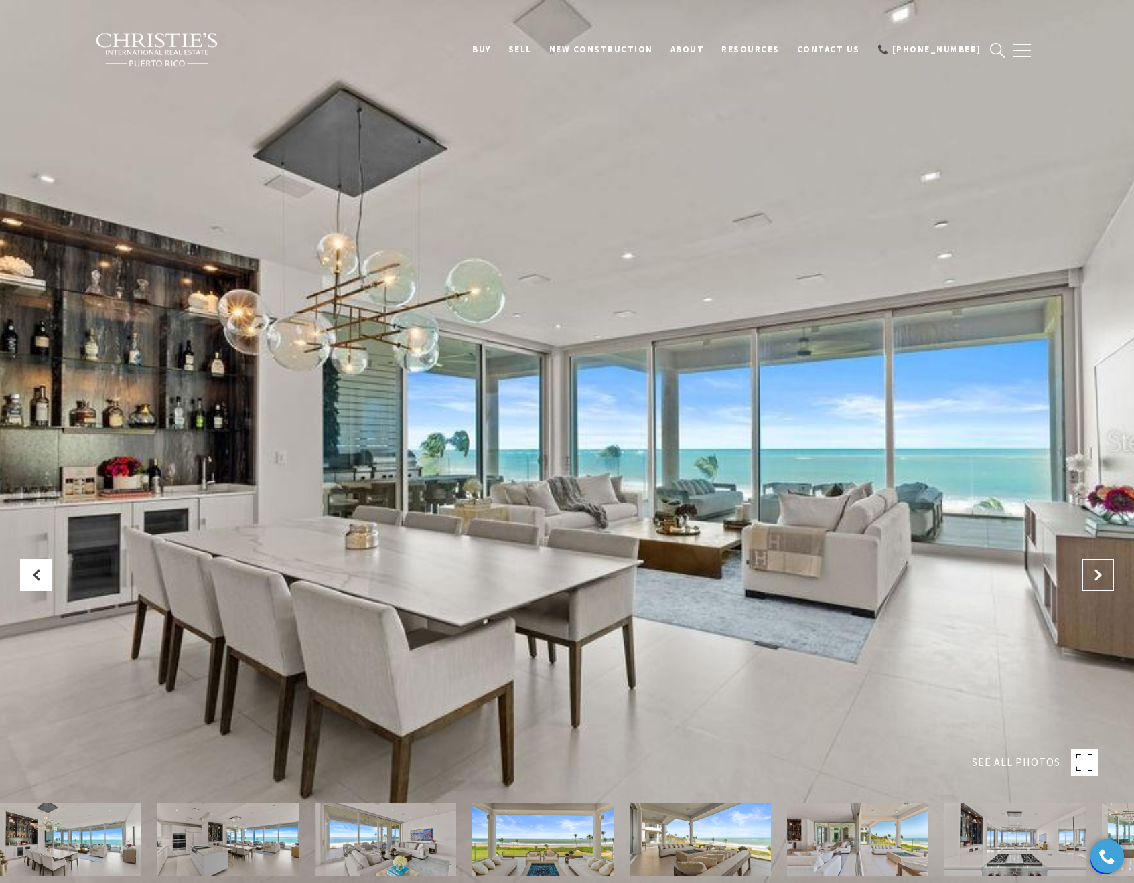
click at [1104, 576] on button "Next Slide" at bounding box center [1098, 575] width 32 height 32
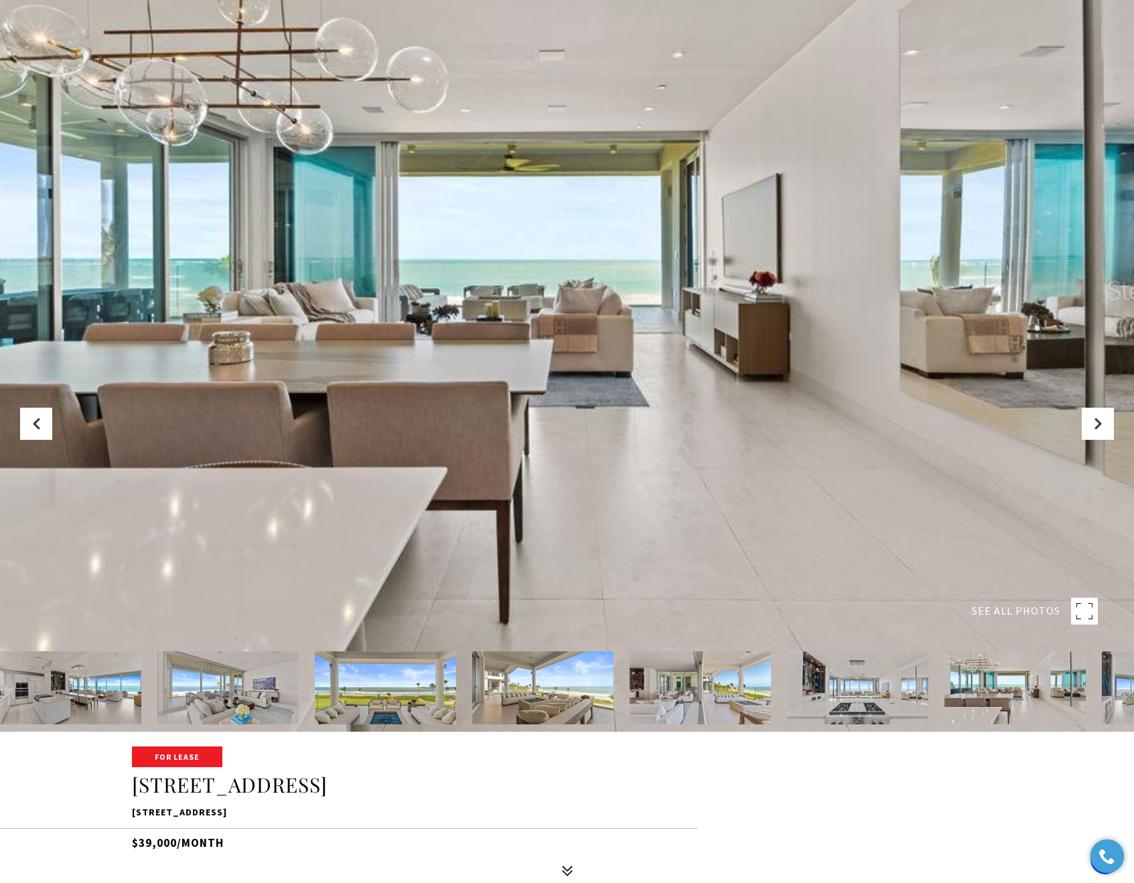
scroll to position [487, 0]
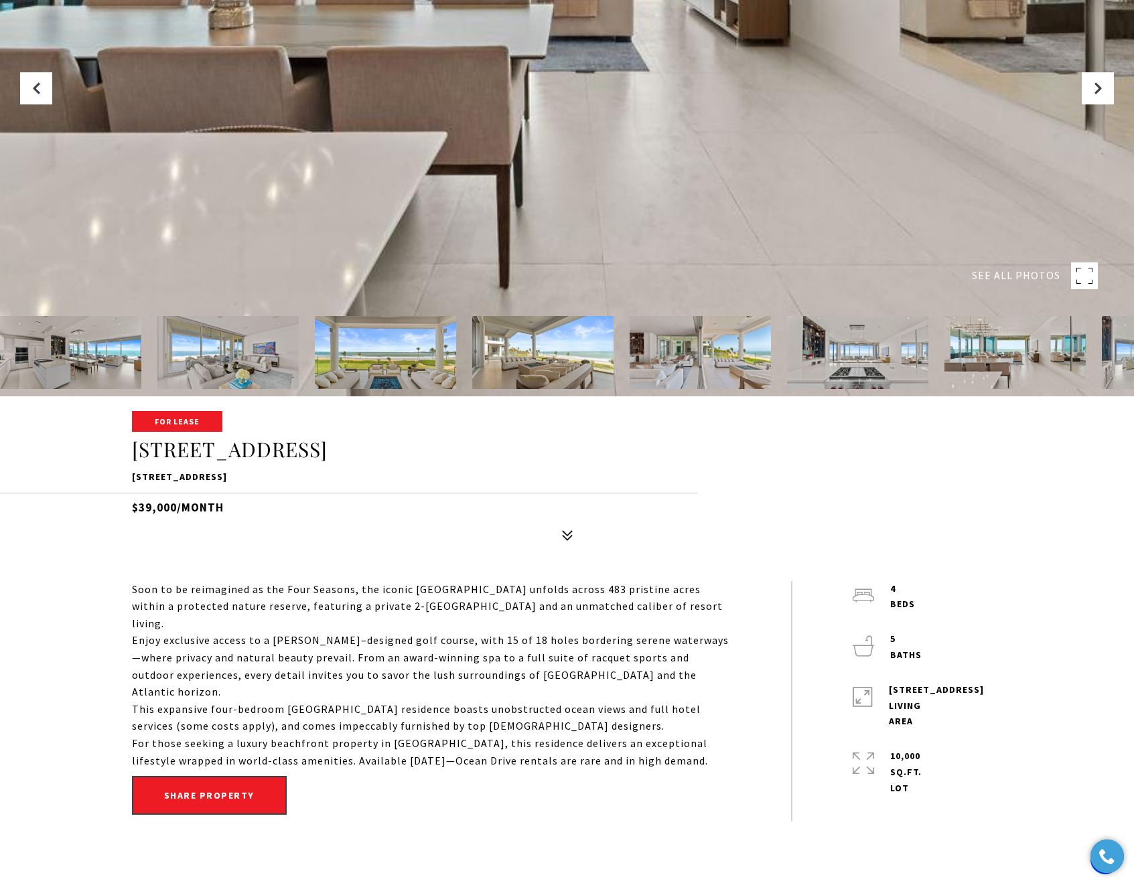
drag, startPoint x: 133, startPoint y: 451, endPoint x: 524, endPoint y: 457, distance: 390.5
click at [524, 457] on h1 "[STREET_ADDRESS]" at bounding box center [567, 449] width 871 height 25
